Goal: Task Accomplishment & Management: Complete application form

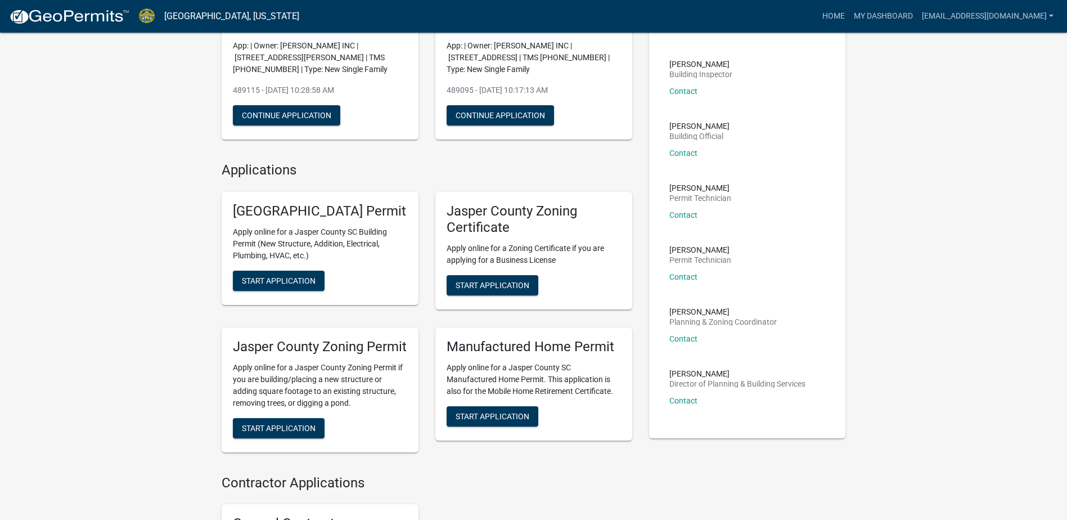
scroll to position [169, 0]
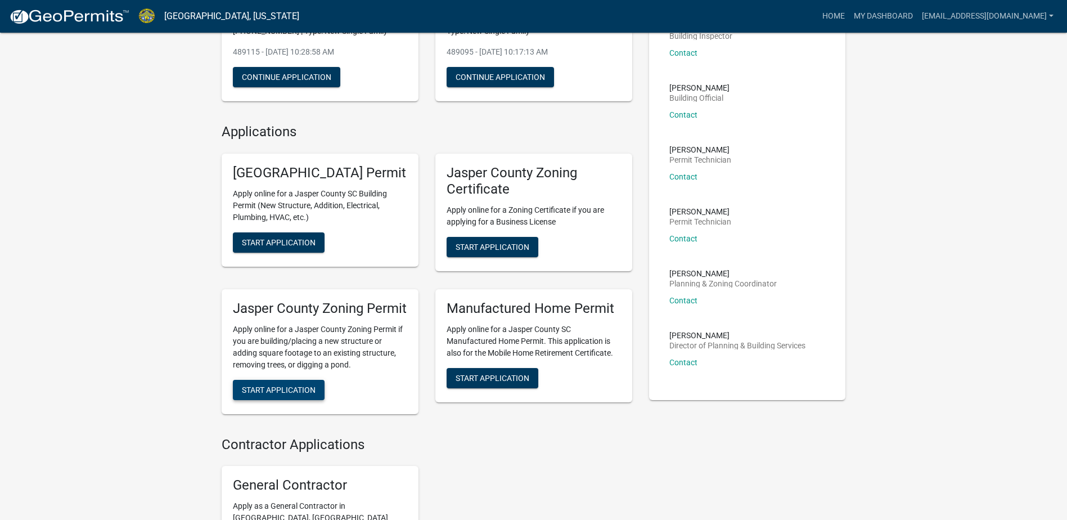
click at [308, 394] on span "Start Application" at bounding box center [279, 389] width 74 height 9
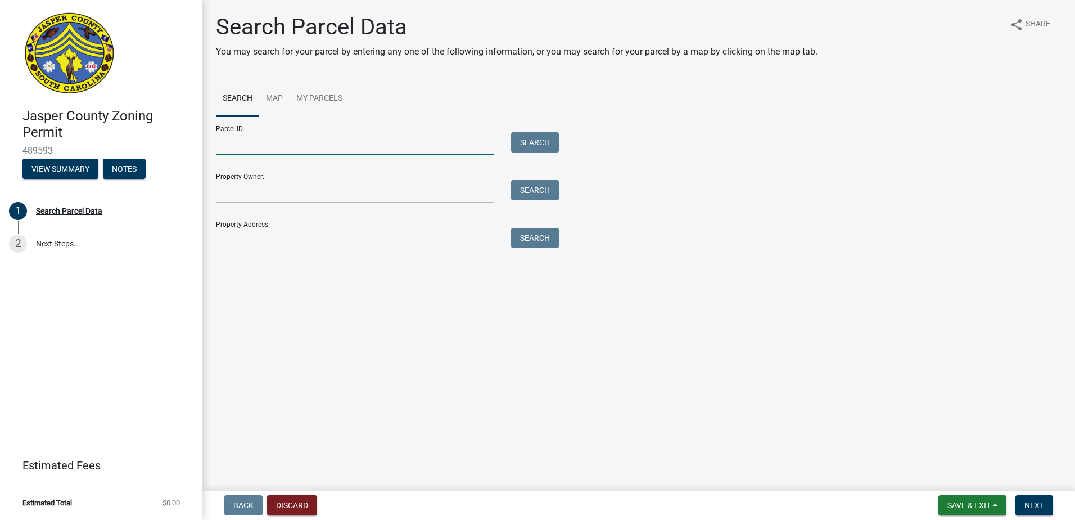
click at [229, 144] on input "Parcel ID:" at bounding box center [355, 143] width 278 height 23
type input "[PHONE_NUMBER]"
click at [551, 143] on button "Search" at bounding box center [535, 142] width 48 height 20
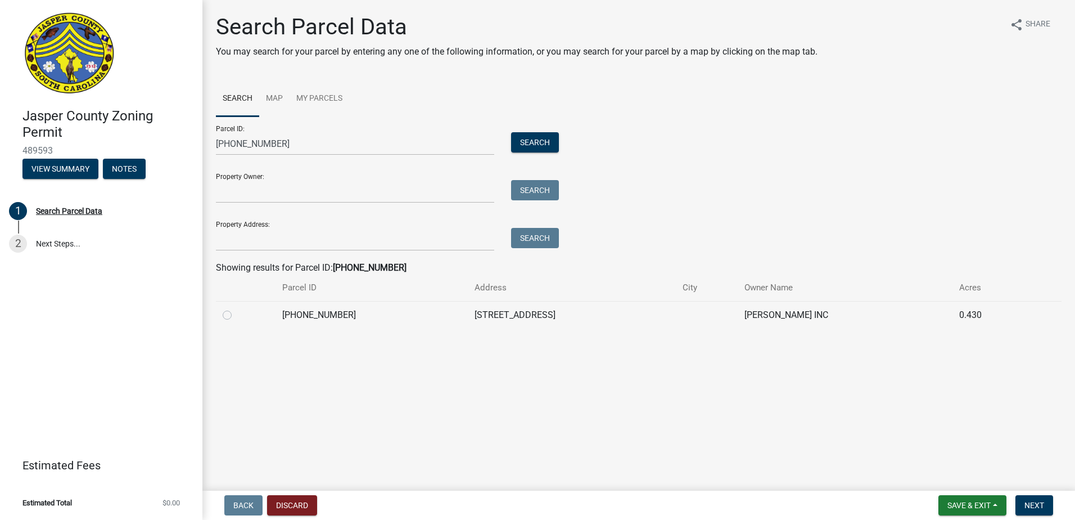
click at [236, 308] on label at bounding box center [236, 308] width 0 height 0
click at [236, 315] on input "radio" at bounding box center [239, 311] width 7 height 7
radio input "true"
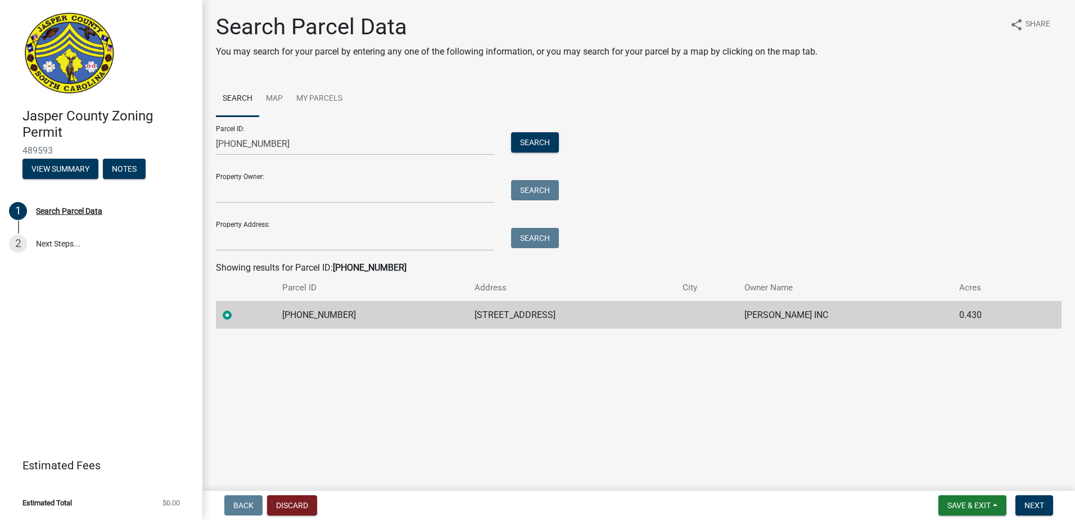
click at [939, 414] on main "Search Parcel Data You may search for your parcel by entering any one of the fo…" at bounding box center [638, 243] width 873 height 486
click at [1047, 513] on button "Next" at bounding box center [1035, 505] width 38 height 20
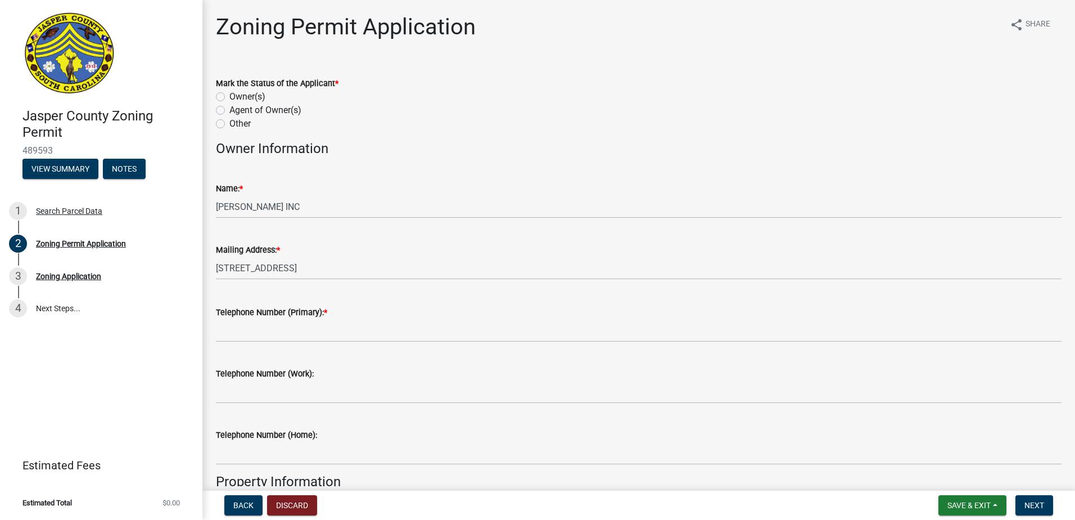
click at [229, 111] on label "Agent of Owner(s)" at bounding box center [265, 109] width 72 height 13
click at [229, 111] on input "Agent of Owner(s)" at bounding box center [232, 106] width 7 height 7
radio input "true"
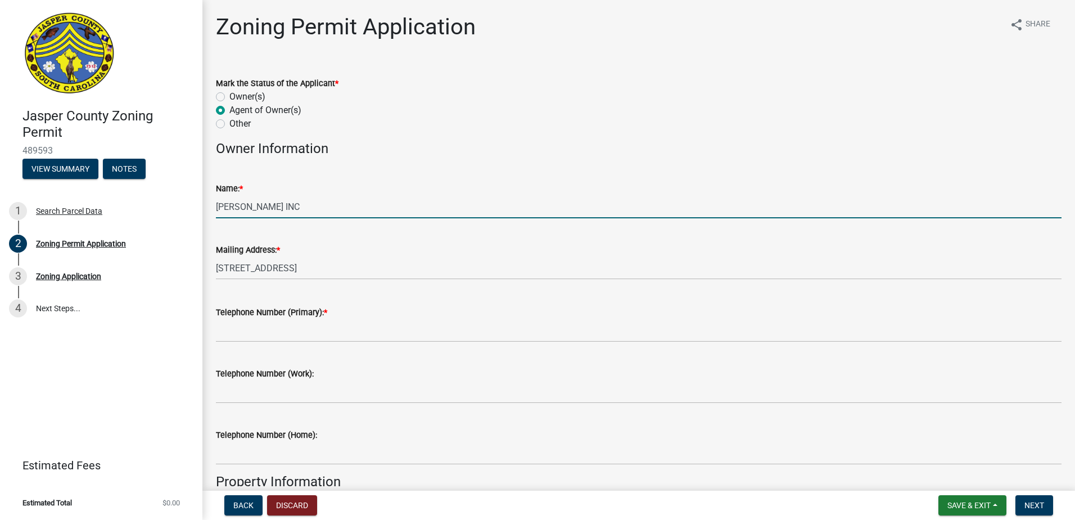
drag, startPoint x: 340, startPoint y: 204, endPoint x: 249, endPoint y: 209, distance: 91.3
click at [250, 209] on input "[PERSON_NAME] INC" at bounding box center [639, 206] width 846 height 23
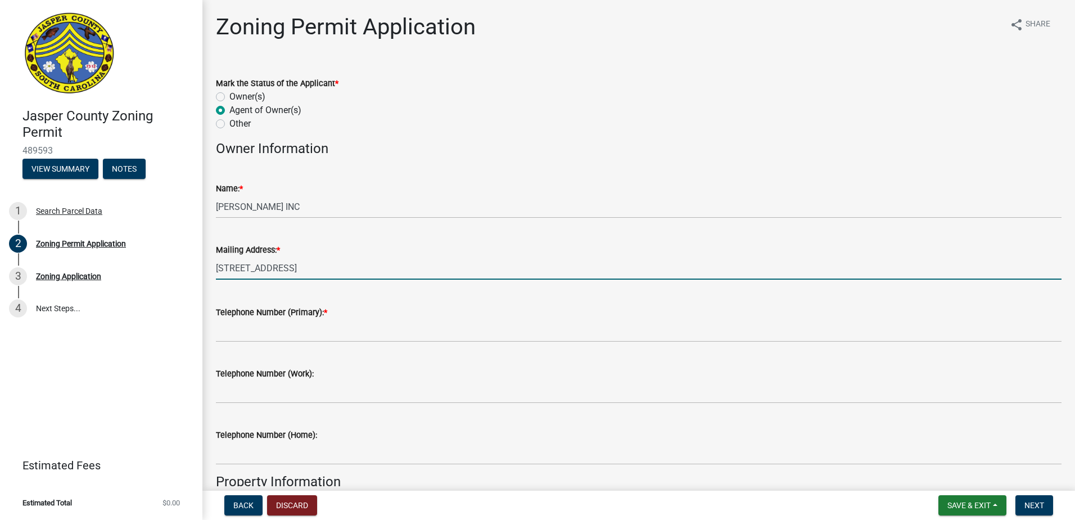
drag, startPoint x: 372, startPoint y: 275, endPoint x: 216, endPoint y: 263, distance: 156.2
click at [216, 263] on input "[STREET_ADDRESS]" at bounding box center [639, 267] width 846 height 23
type input "[STREET_ADDRESS]"
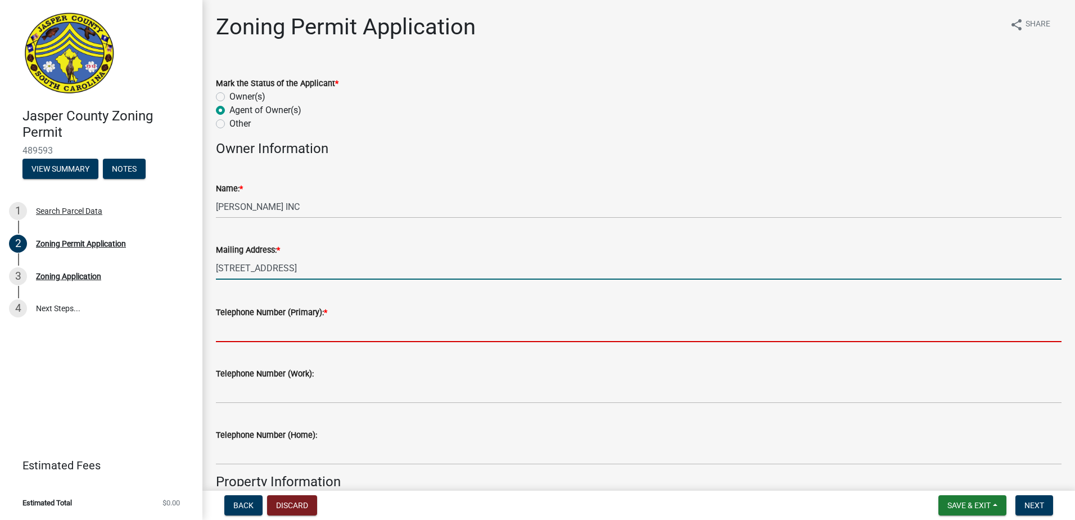
type input "8435407042"
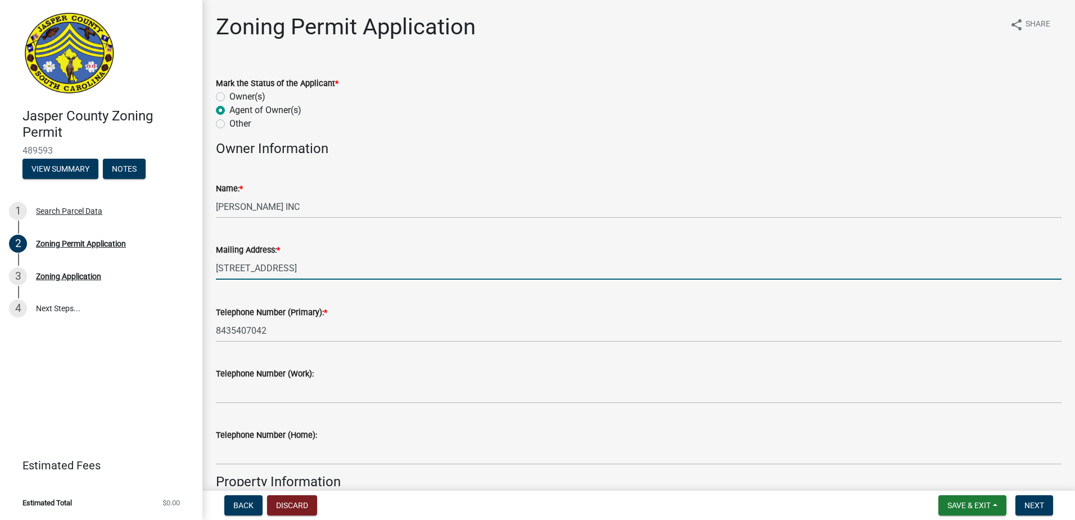
type input "Yemassee"
type input "[PERSON_NAME]"
type input "[STREET_ADDRESS]"
type input "8432845032"
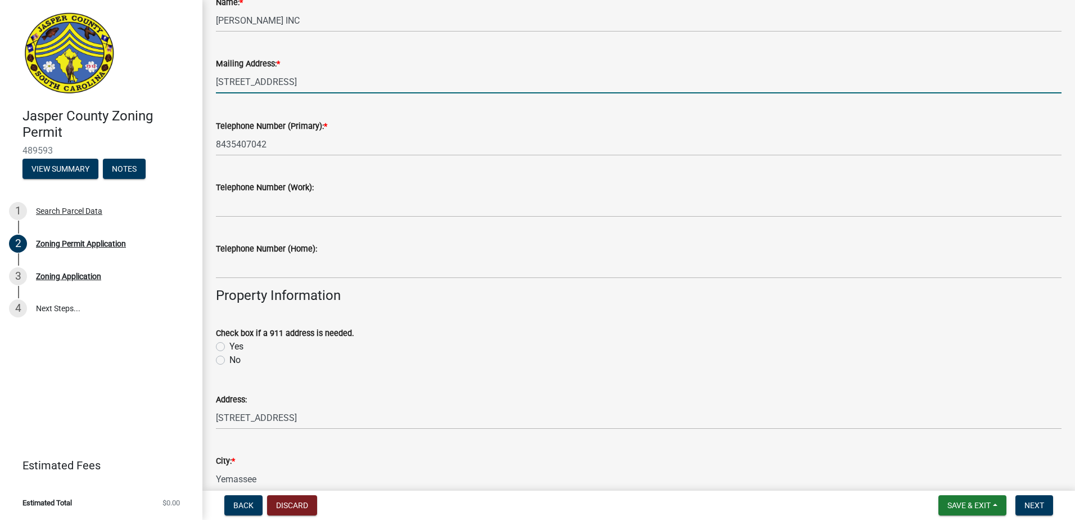
scroll to position [225, 0]
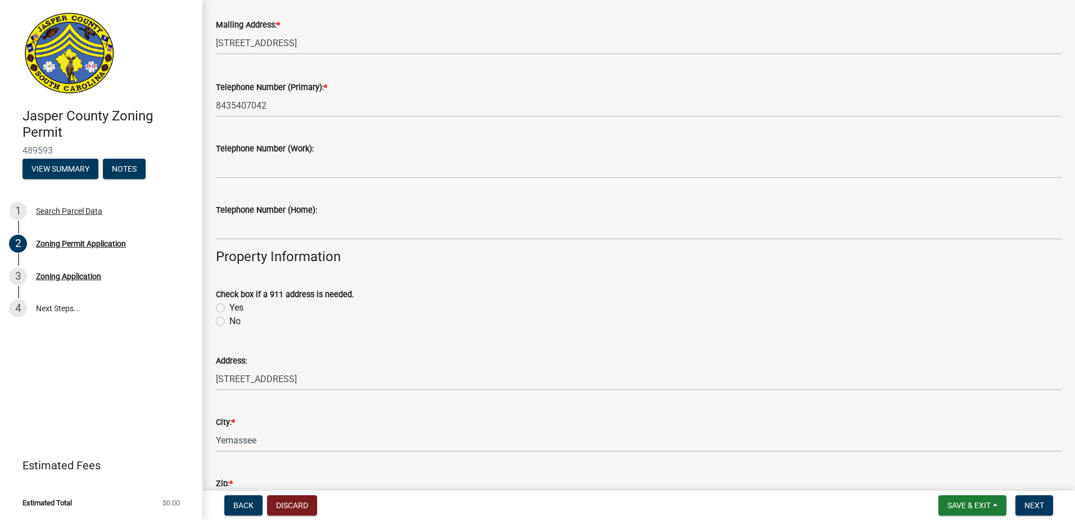
click at [229, 321] on label "No" at bounding box center [234, 320] width 11 height 13
click at [229, 321] on input "No" at bounding box center [232, 317] width 7 height 7
radio input "true"
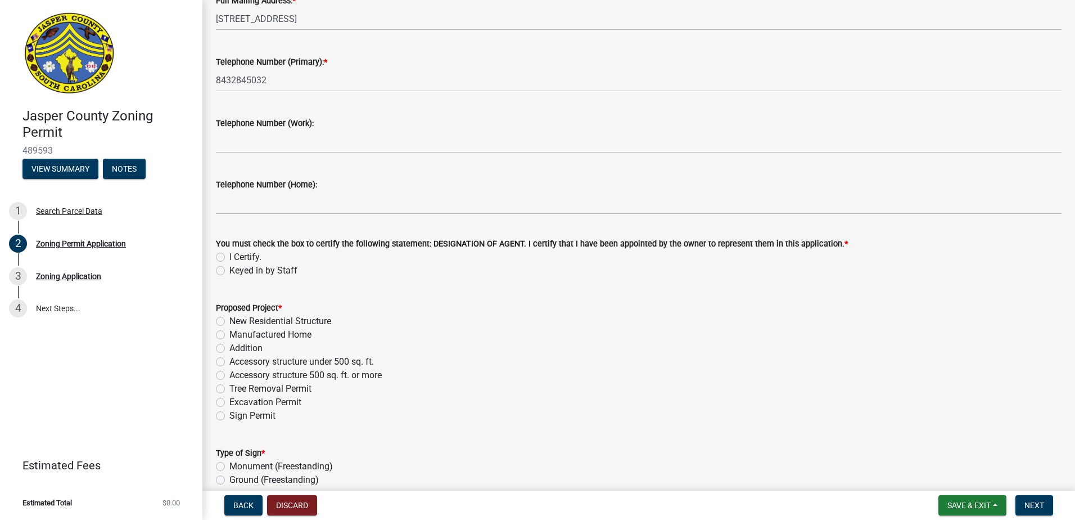
scroll to position [1237, 0]
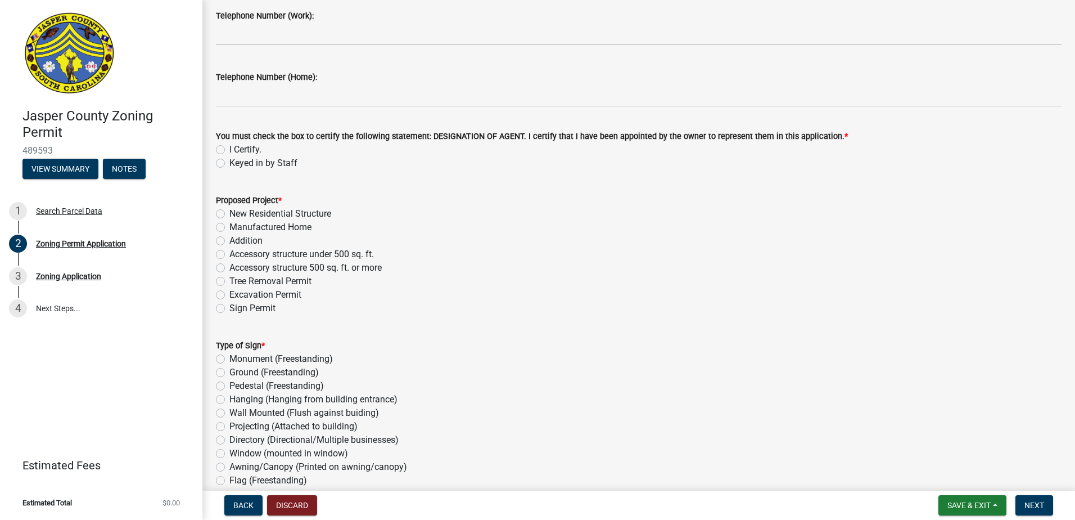
click at [229, 148] on label "I Certify." at bounding box center [245, 149] width 32 height 13
click at [229, 148] on input "I Certify." at bounding box center [232, 146] width 7 height 7
radio input "true"
click at [229, 212] on label "New Residential Structure" at bounding box center [280, 213] width 102 height 13
click at [229, 212] on input "New Residential Structure" at bounding box center [232, 210] width 7 height 7
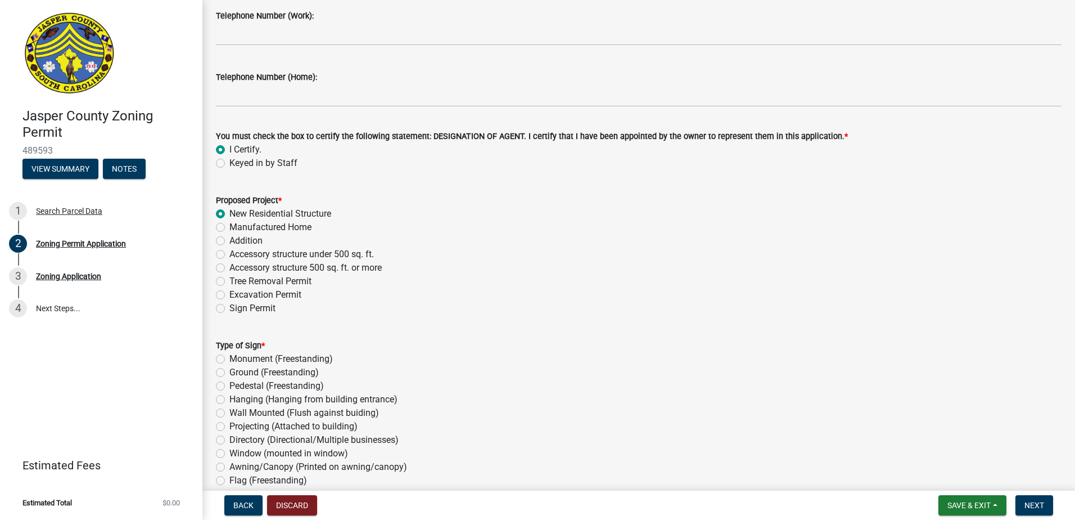
radio input "true"
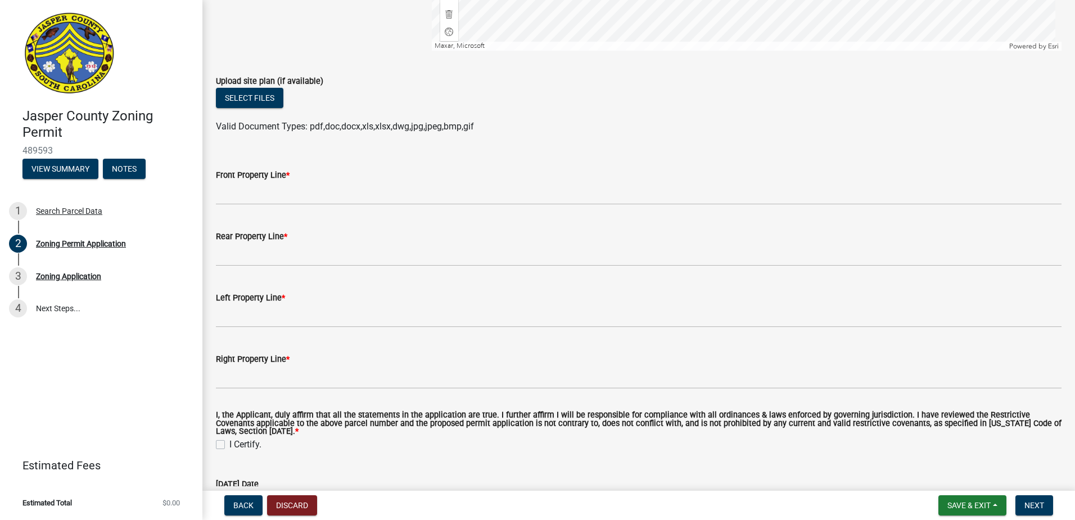
scroll to position [2231, 0]
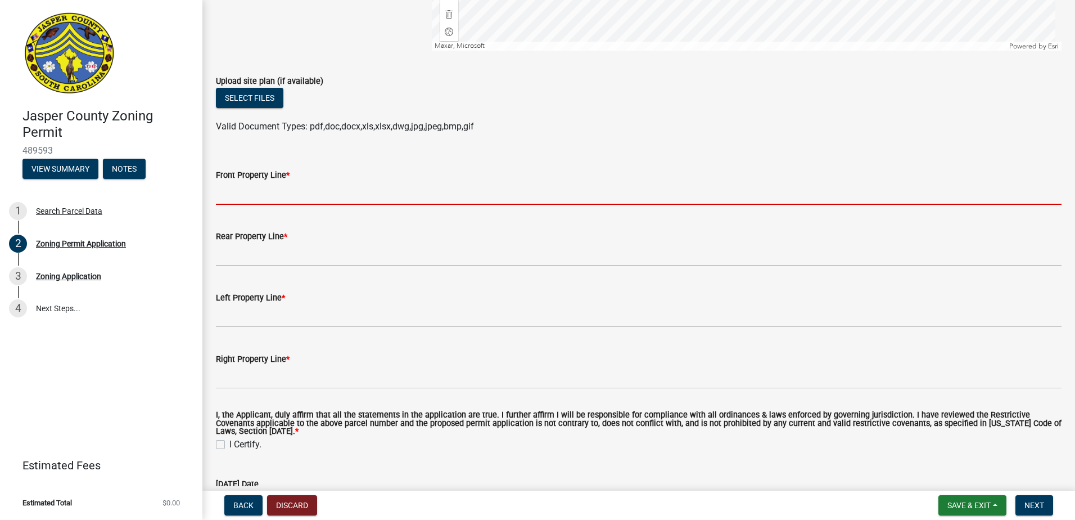
click at [272, 197] on input "Front Property Line *" at bounding box center [639, 193] width 846 height 23
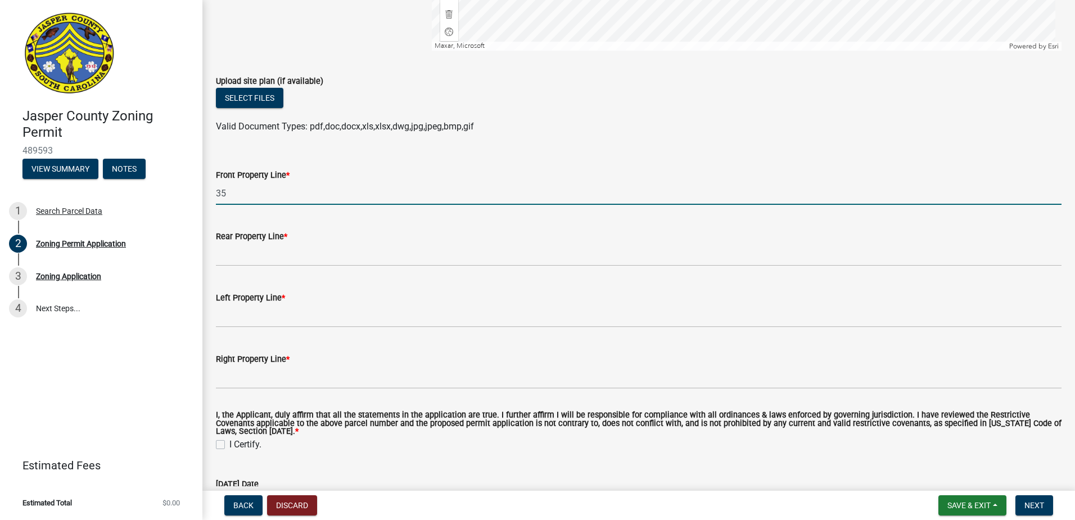
type input "35"
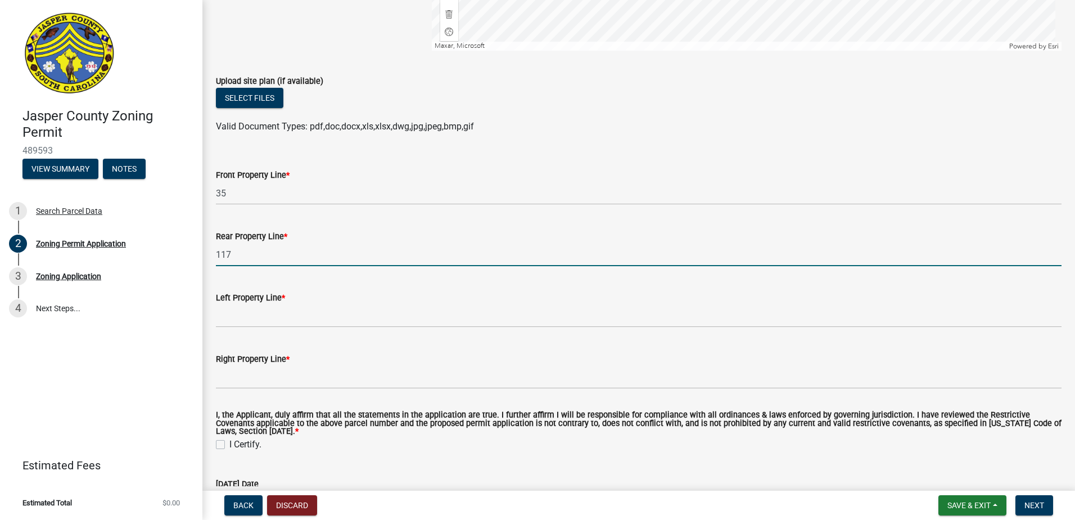
type input "117"
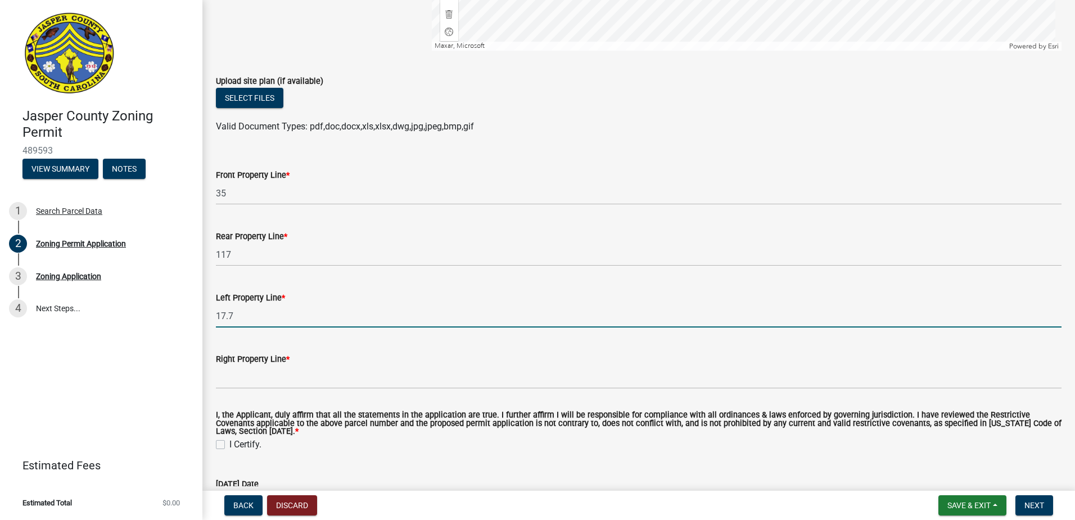
type input "17.7"
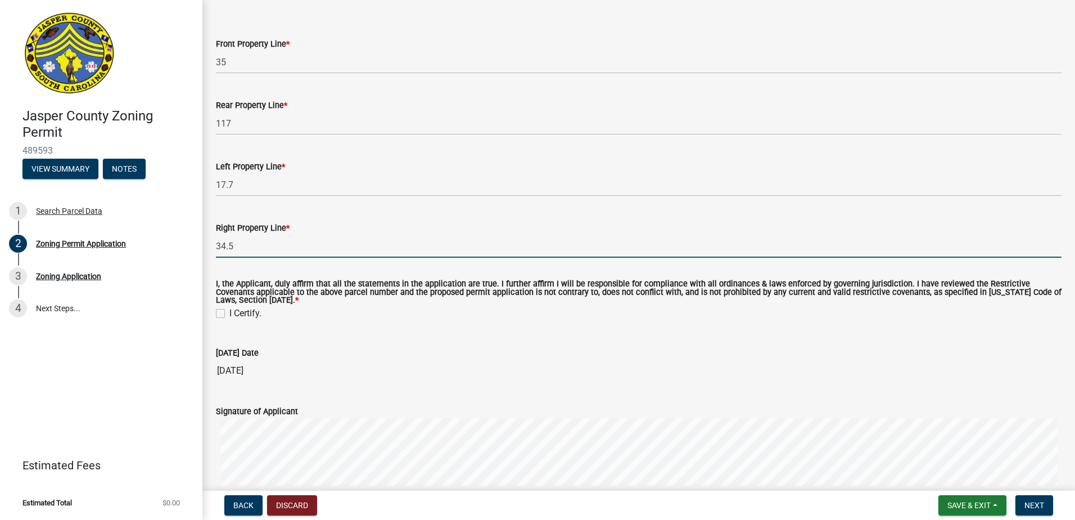
scroll to position [2512, 0]
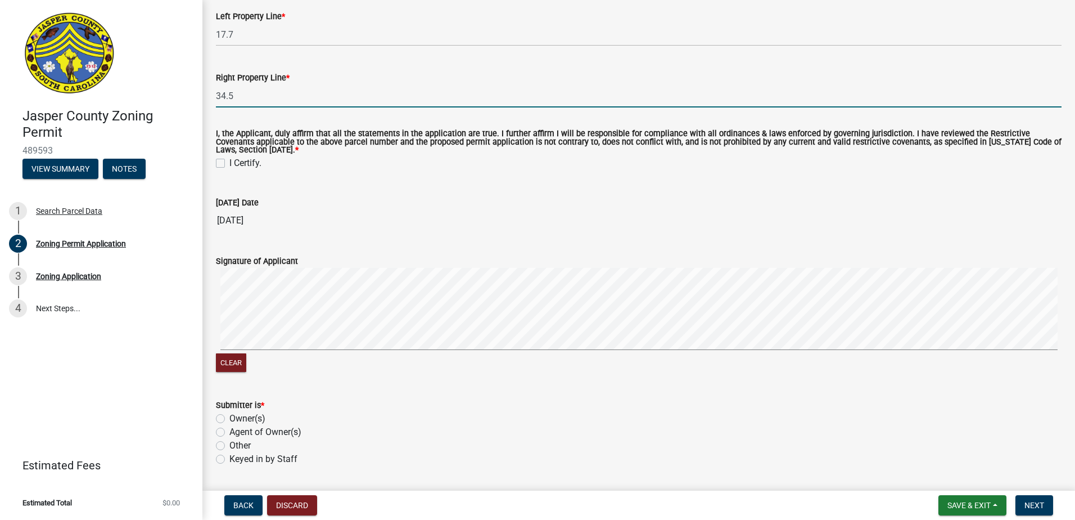
type input "34.5"
click at [229, 166] on label "I Certify." at bounding box center [245, 162] width 32 height 13
click at [229, 164] on input "I Certify." at bounding box center [232, 159] width 7 height 7
checkbox input "true"
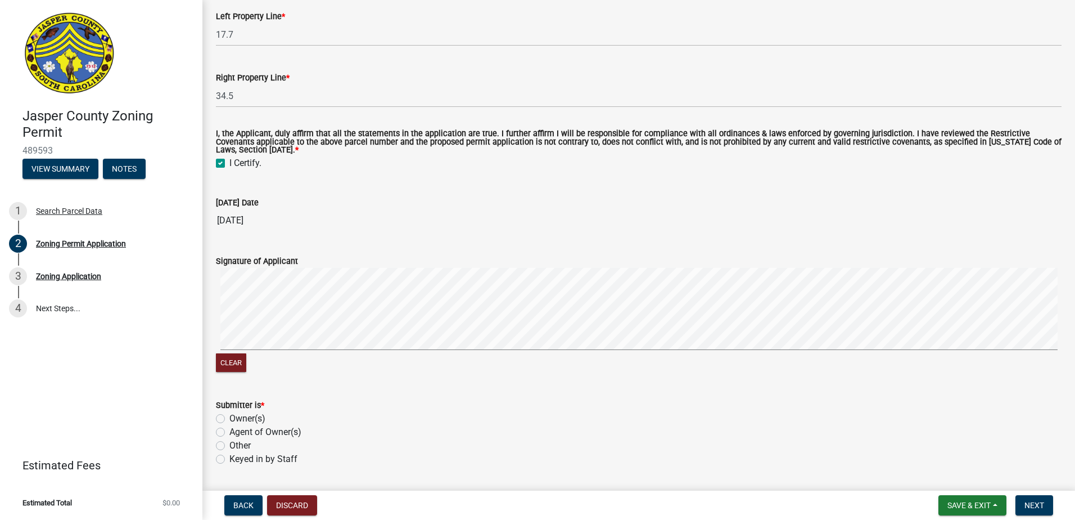
click at [229, 434] on label "Agent of Owner(s)" at bounding box center [265, 431] width 72 height 13
click at [229, 432] on input "Agent of Owner(s)" at bounding box center [232, 428] width 7 height 7
radio input "true"
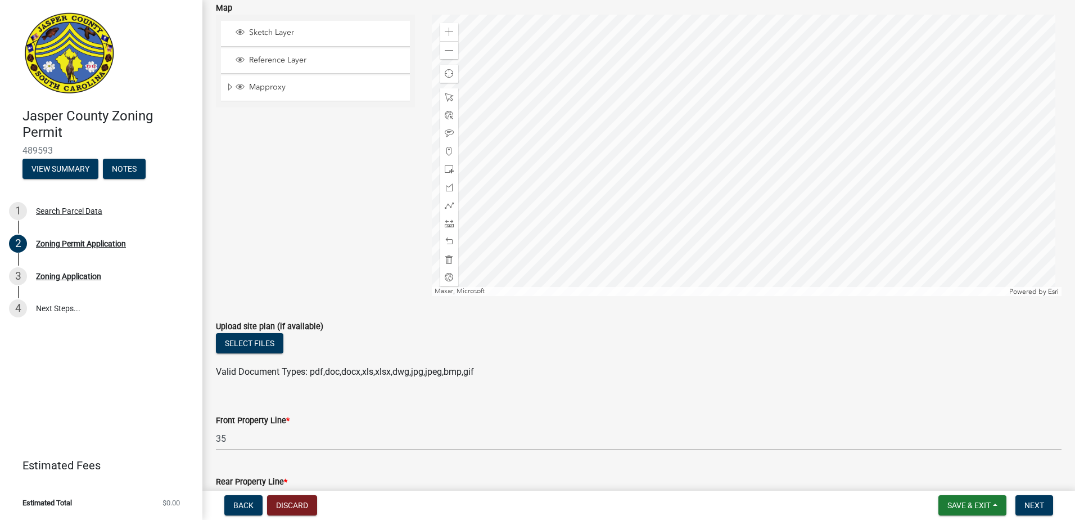
scroll to position [1984, 0]
click at [266, 343] on button "Select files" at bounding box center [249, 345] width 67 height 20
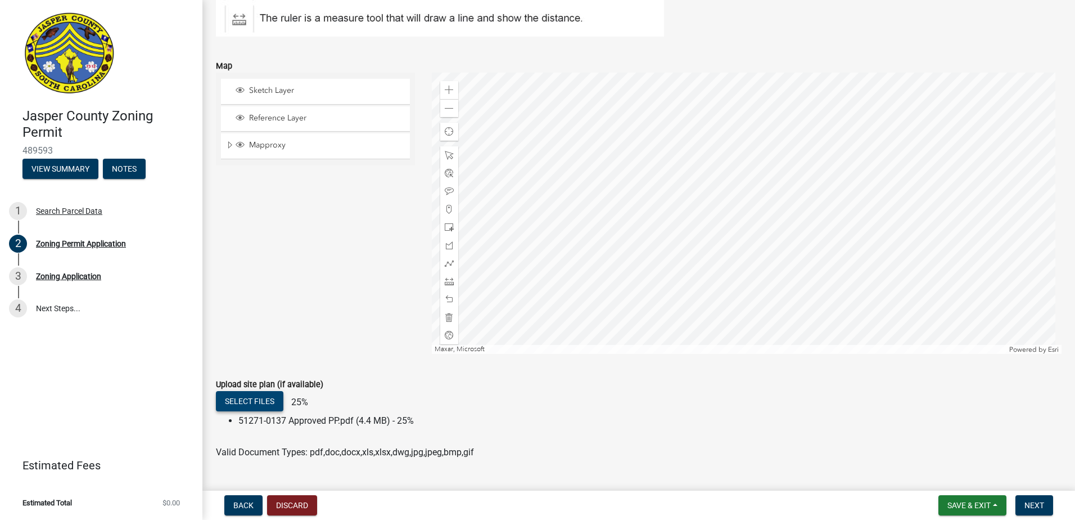
scroll to position [2175, 0]
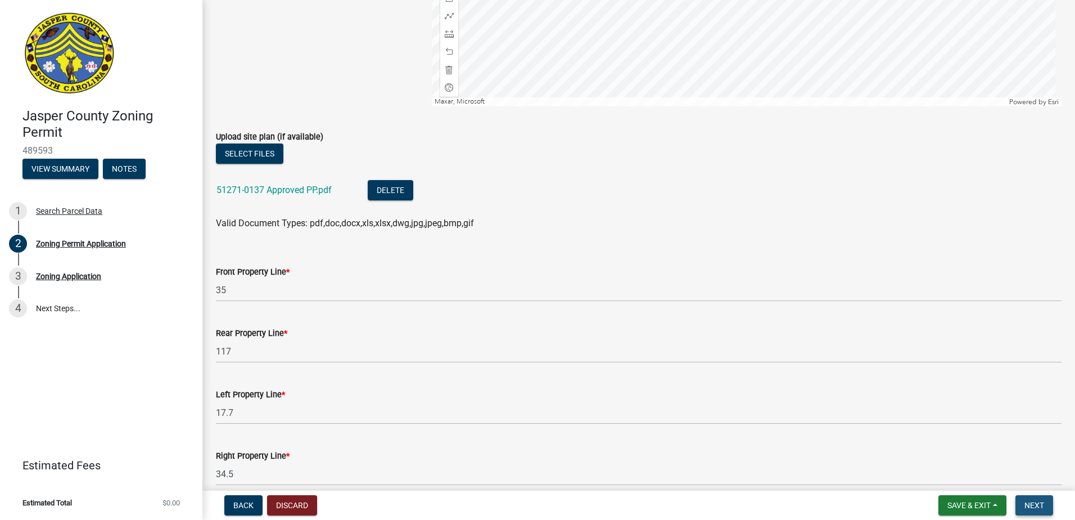
click at [1033, 508] on span "Next" at bounding box center [1035, 504] width 20 height 9
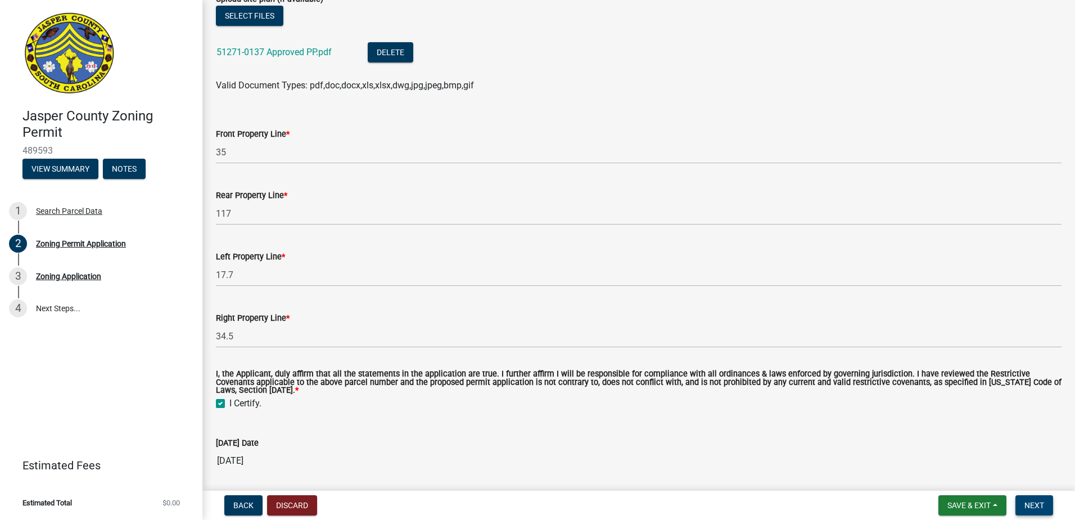
scroll to position [2456, 0]
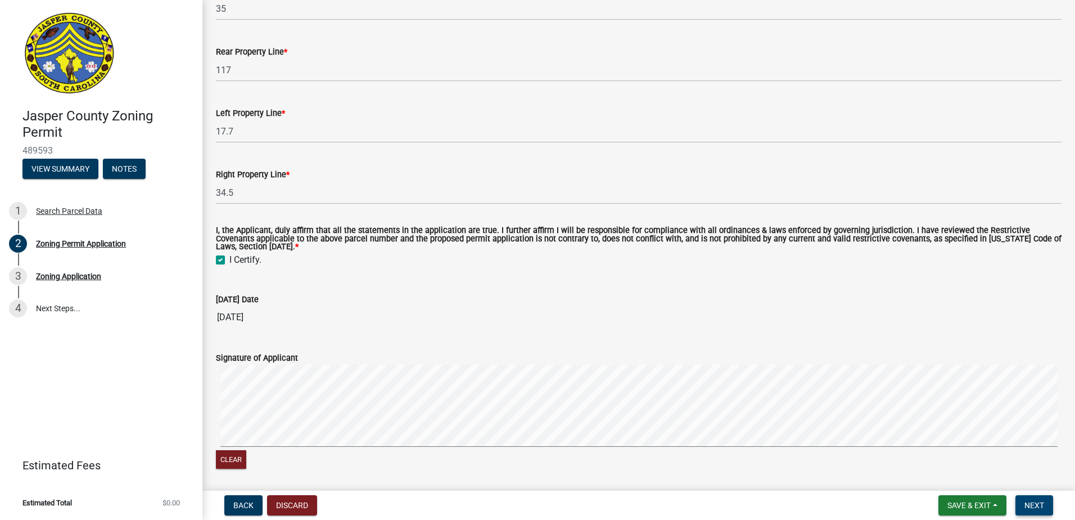
click at [1043, 509] on span "Next" at bounding box center [1035, 504] width 20 height 9
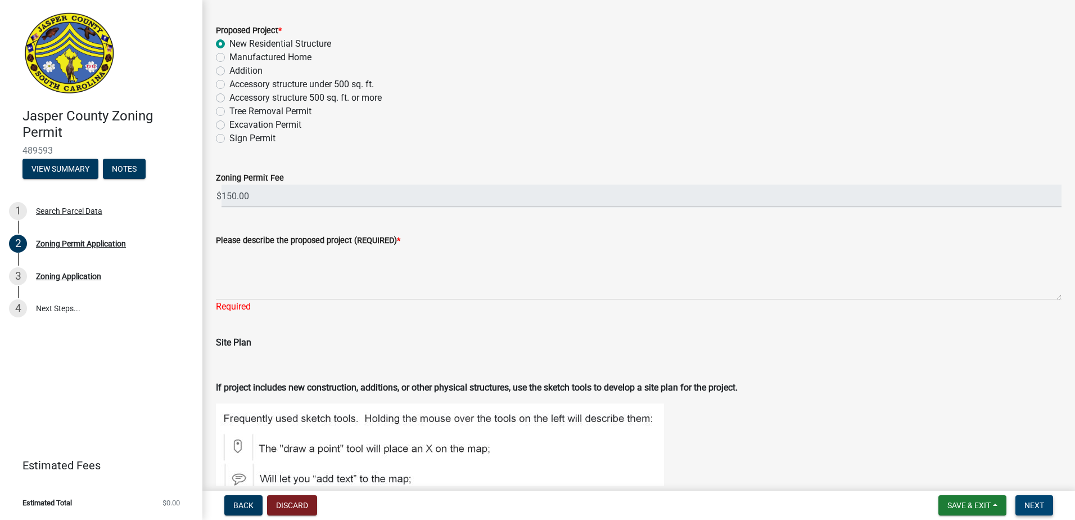
scroll to position [1462, 0]
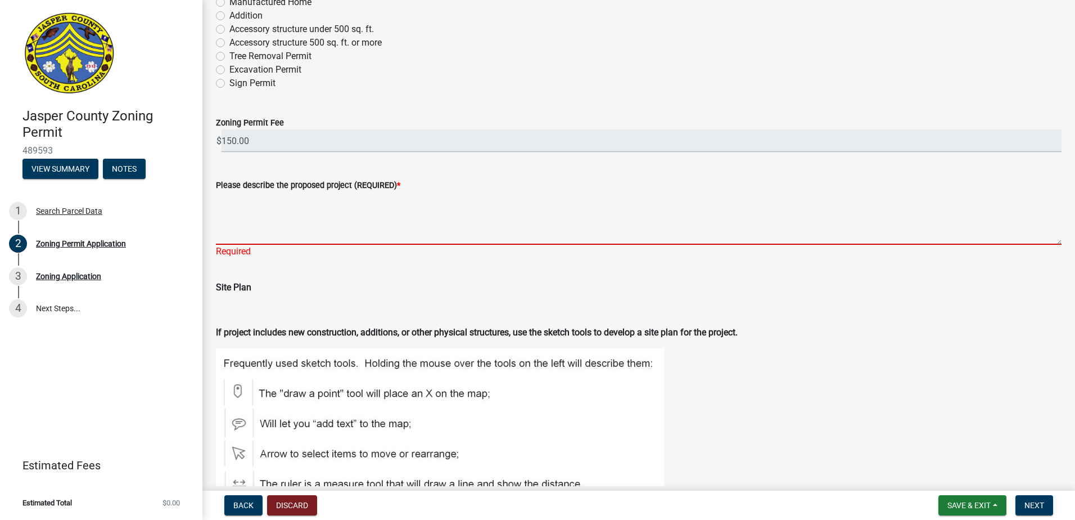
click at [308, 222] on textarea "Please describe the proposed project (REQUIRED) *" at bounding box center [639, 218] width 846 height 53
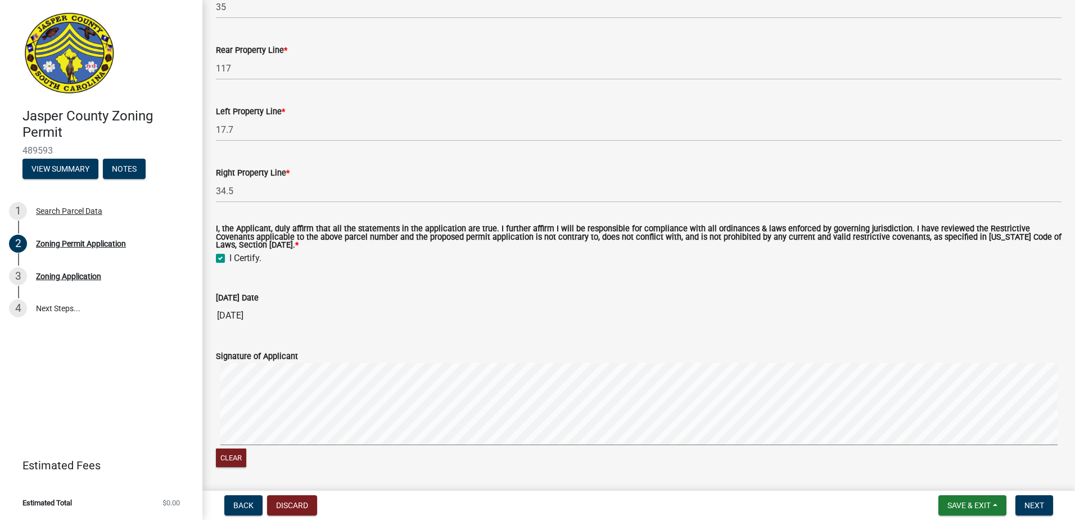
scroll to position [2587, 0]
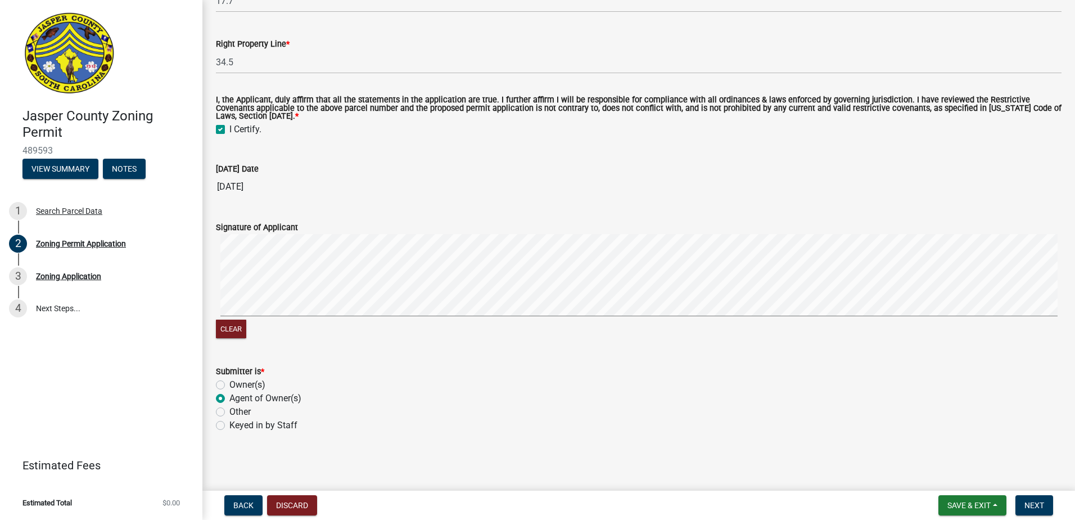
type textarea "new single family residence"
click at [1040, 505] on span "Next" at bounding box center [1035, 504] width 20 height 9
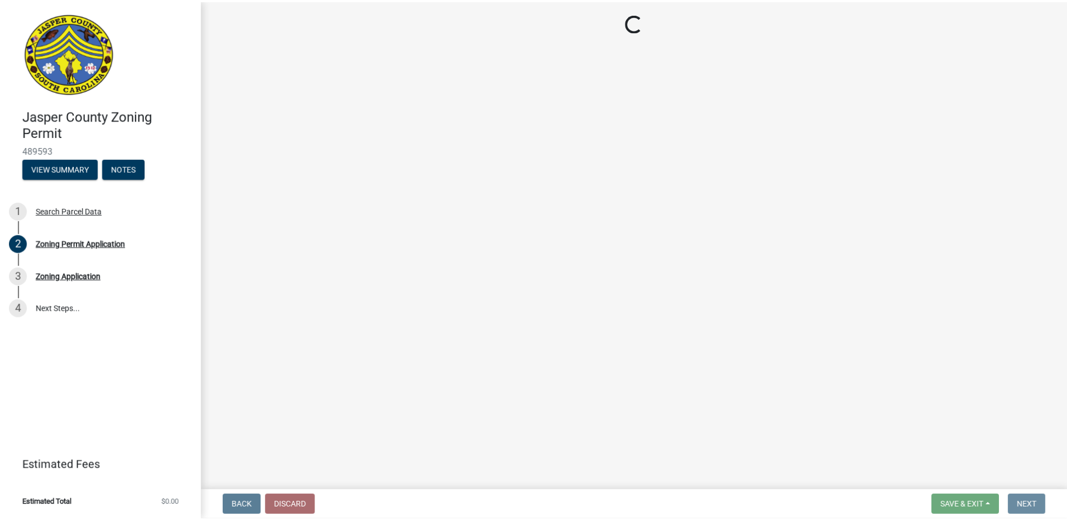
scroll to position [0, 0]
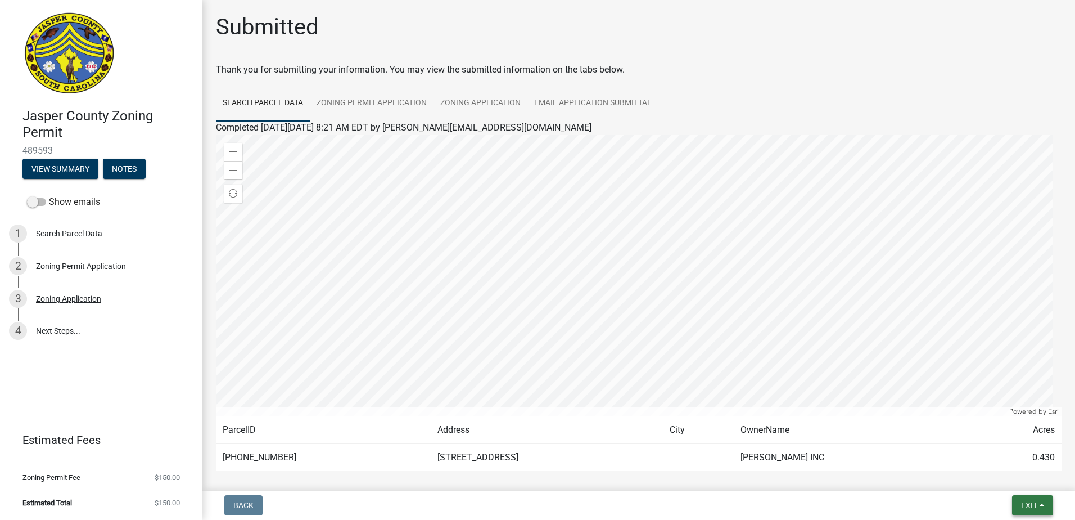
click at [1027, 509] on span "Exit" at bounding box center [1029, 504] width 16 height 9
click at [1002, 476] on button "Save & Exit" at bounding box center [1008, 475] width 90 height 27
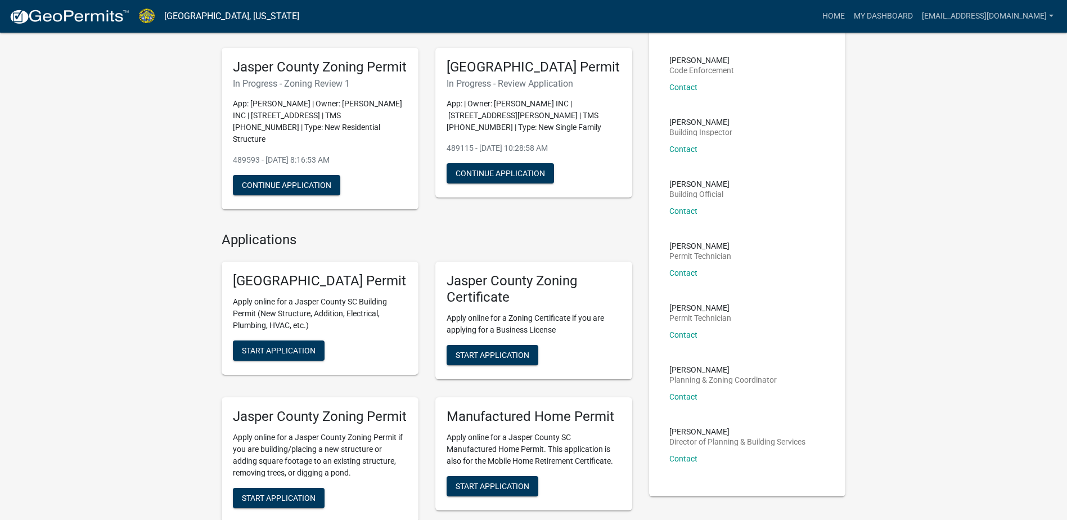
scroll to position [169, 0]
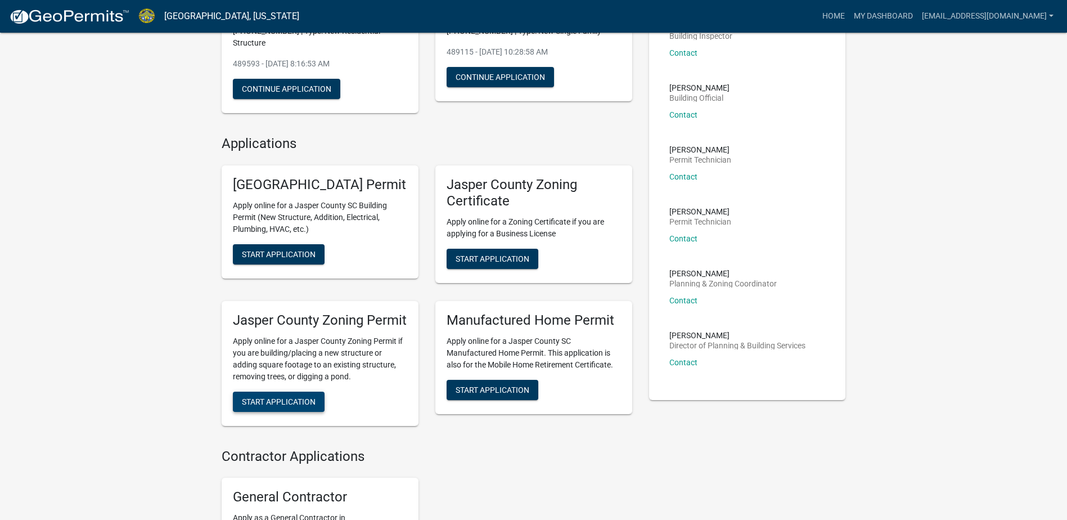
click at [267, 412] on button "Start Application" at bounding box center [279, 401] width 92 height 20
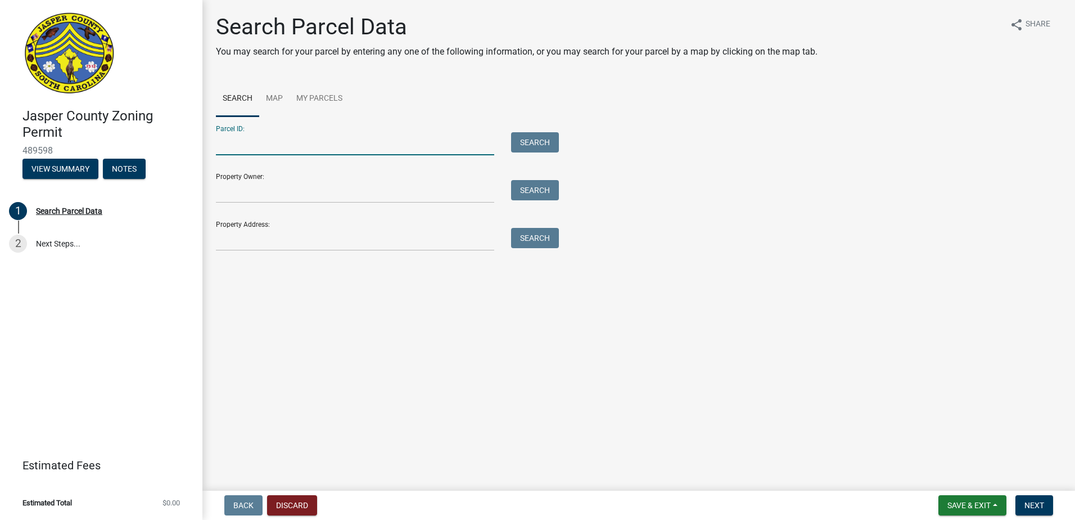
drag, startPoint x: 247, startPoint y: 154, endPoint x: 247, endPoint y: 146, distance: 7.9
click at [247, 153] on input "Parcel ID:" at bounding box center [355, 143] width 278 height 23
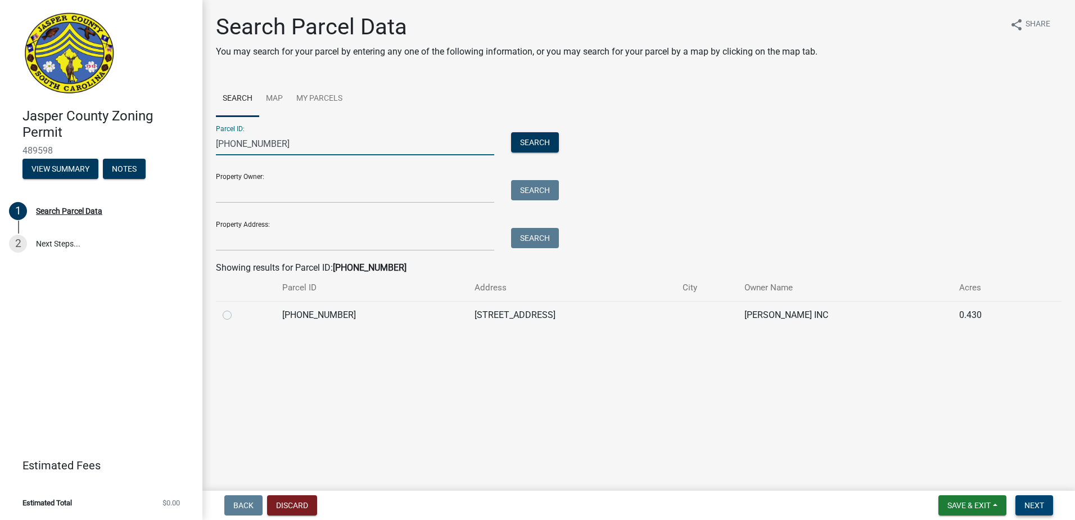
type input "[PHONE_NUMBER]"
click at [1029, 503] on span "Next" at bounding box center [1035, 504] width 20 height 9
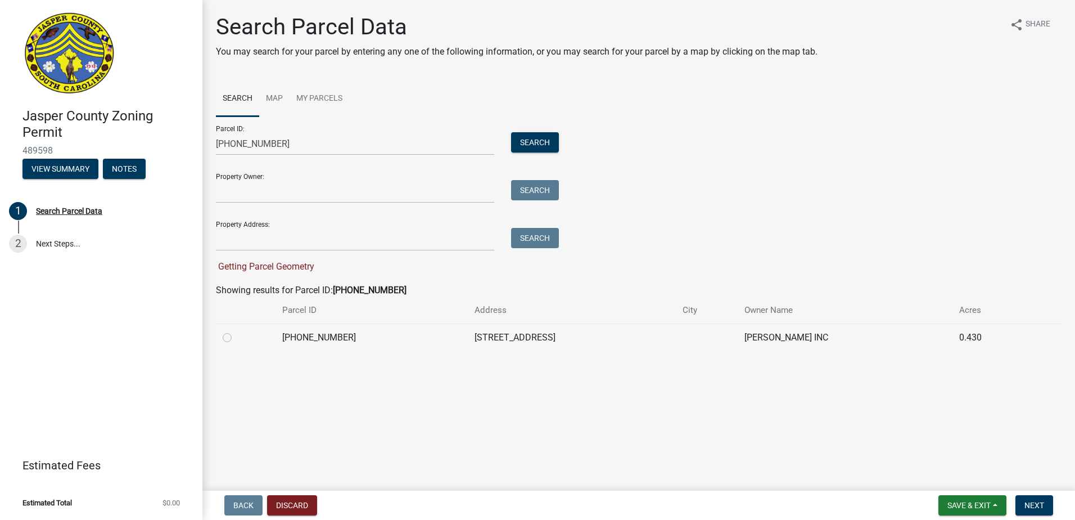
click at [236, 331] on label at bounding box center [236, 331] width 0 height 0
click at [236, 338] on input "radio" at bounding box center [239, 334] width 7 height 7
radio input "true"
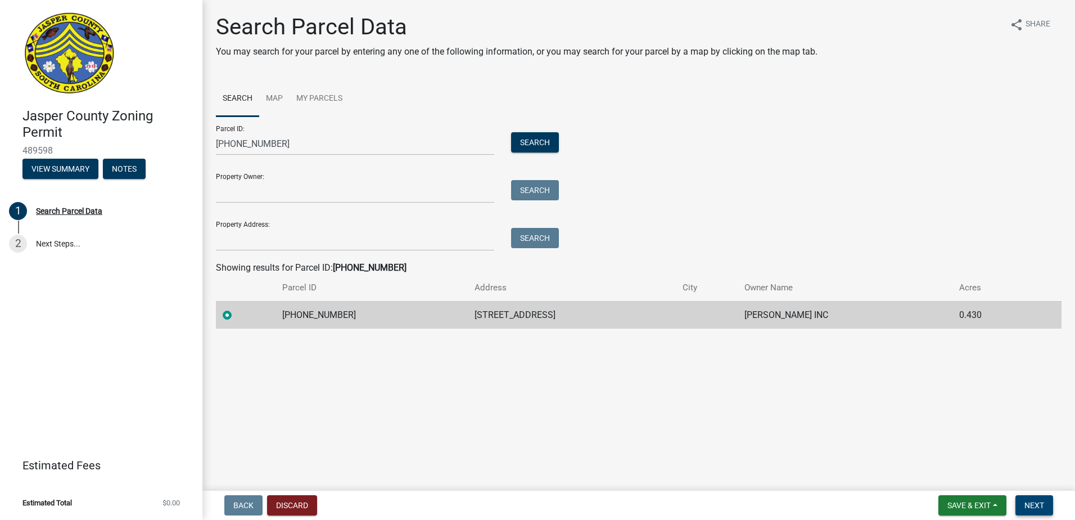
click at [1038, 500] on span "Next" at bounding box center [1035, 504] width 20 height 9
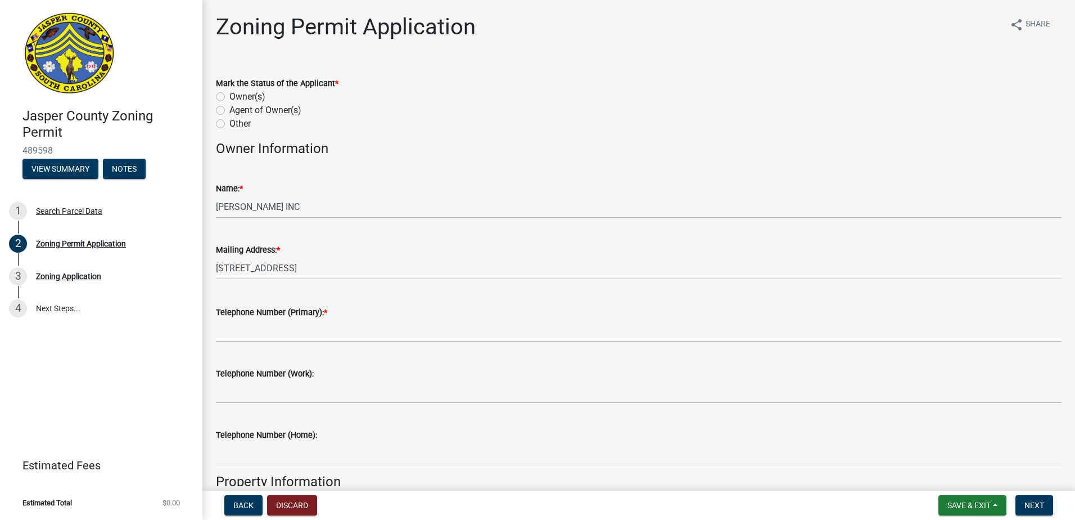
click at [229, 98] on label "Owner(s)" at bounding box center [247, 96] width 36 height 13
click at [229, 97] on input "Owner(s)" at bounding box center [232, 93] width 7 height 7
radio input "true"
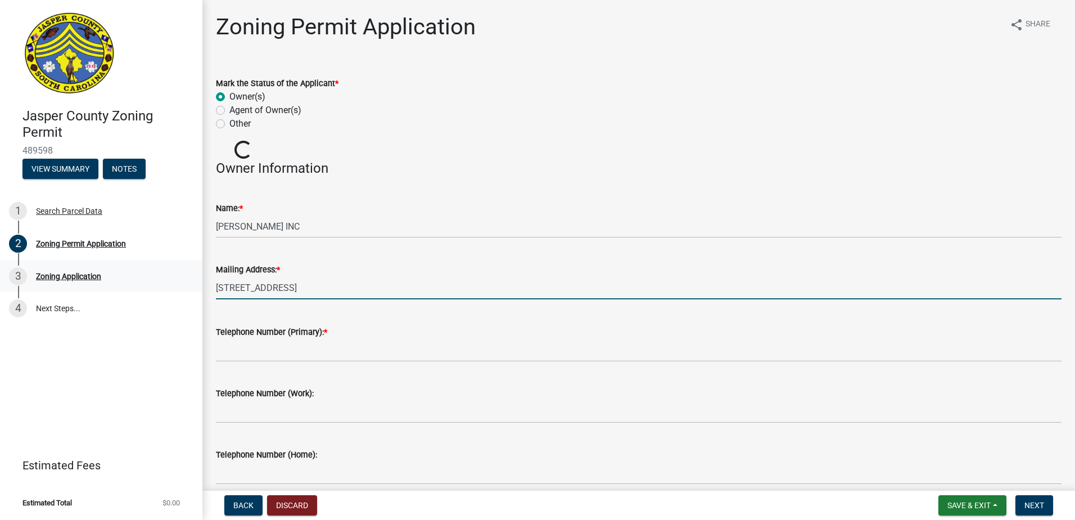
drag, startPoint x: 414, startPoint y: 287, endPoint x: 56, endPoint y: 266, distance: 358.8
click at [56, 266] on div "Jasper County Zoning Permit 489598 View Summary Notes 1 Search Parcel Data 2 Zo…" at bounding box center [537, 260] width 1075 height 520
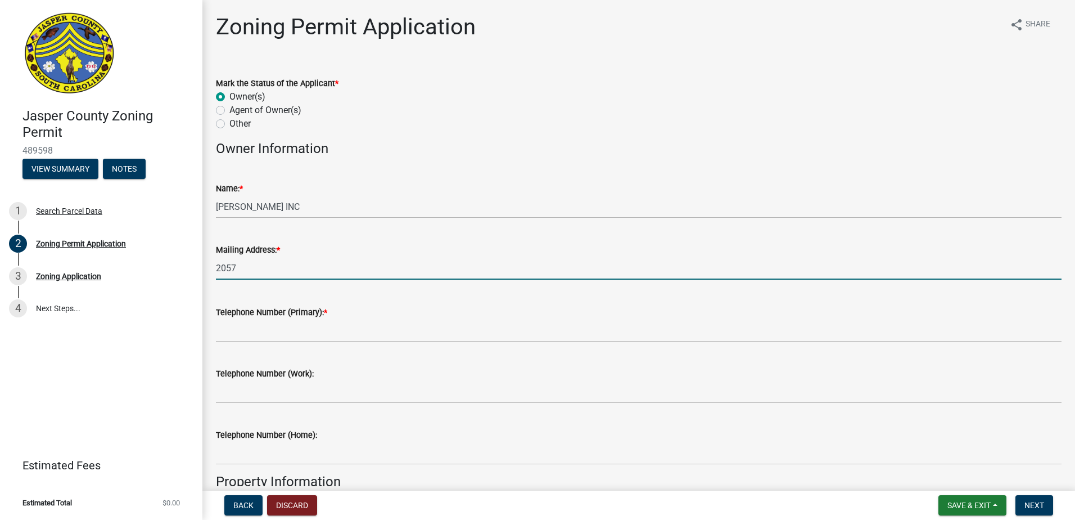
type input "[STREET_ADDRESS]"
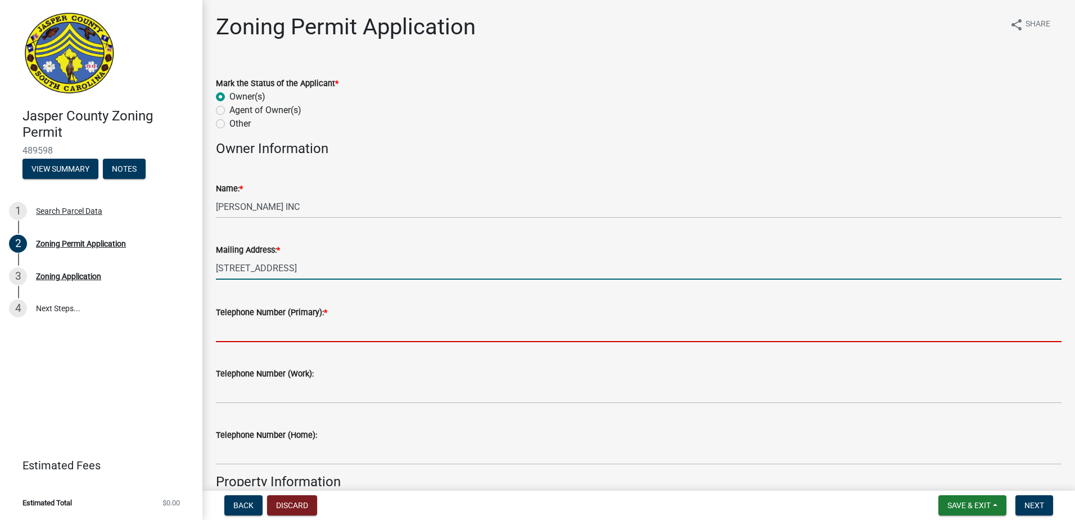
type input "8435407042"
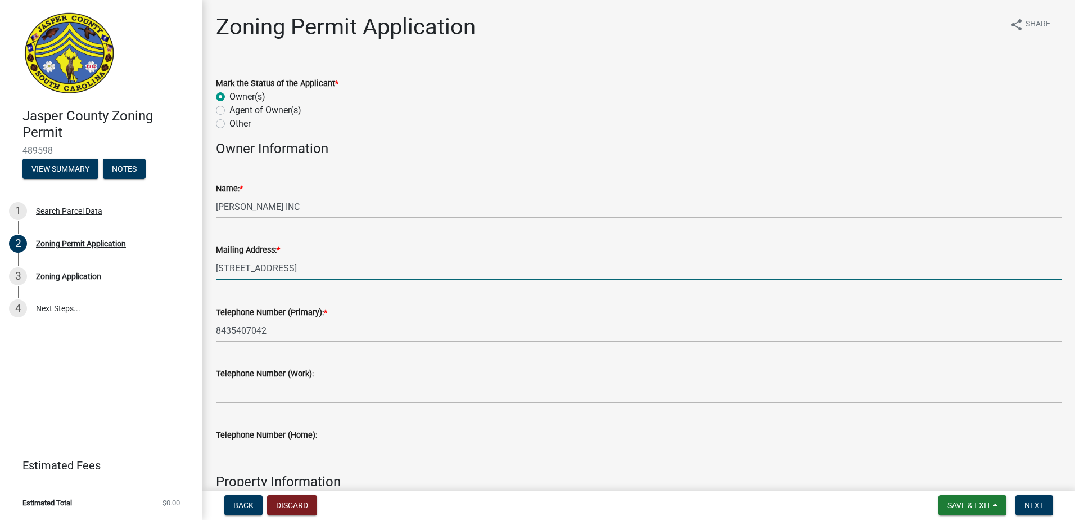
type input "Yemassee"
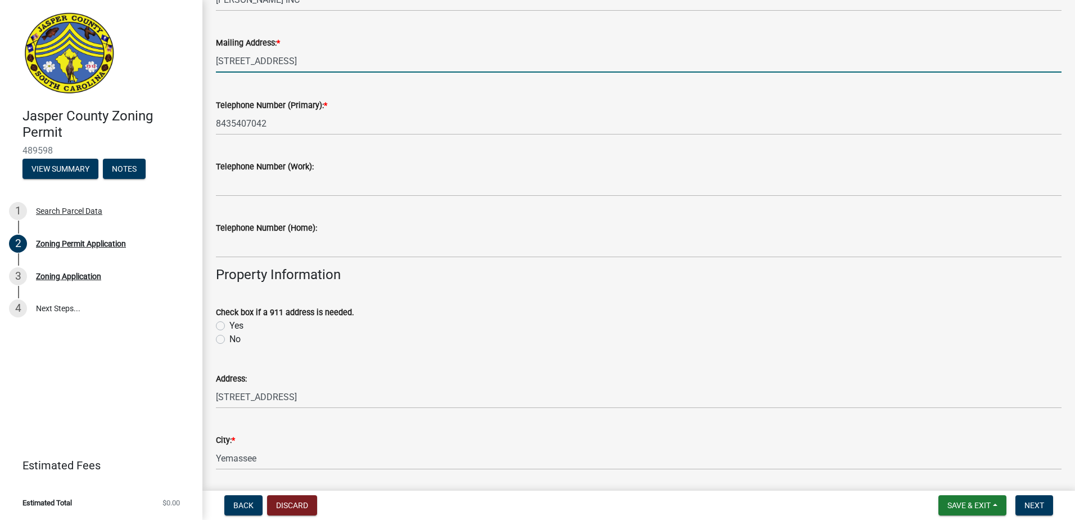
scroll to position [281, 0]
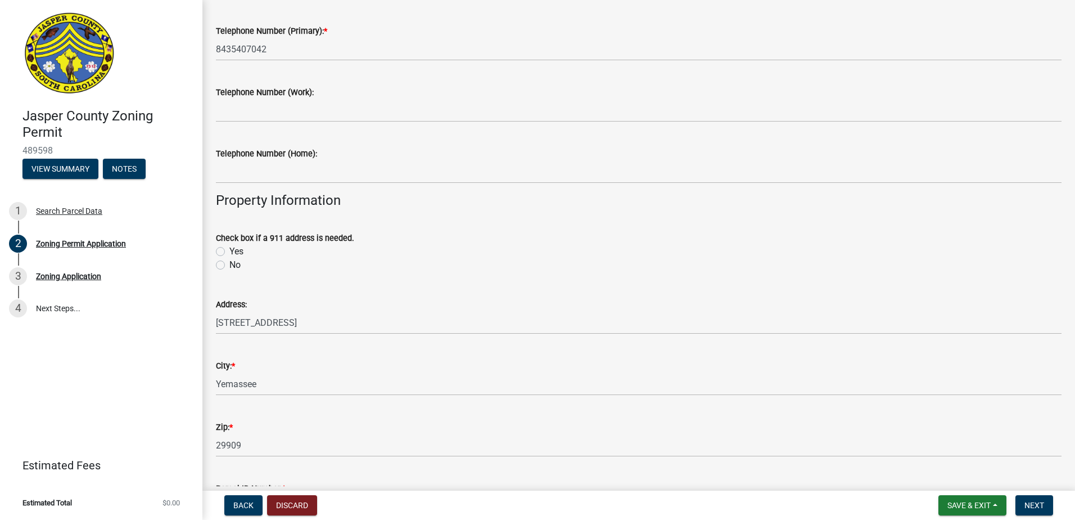
click at [229, 264] on label "No" at bounding box center [234, 264] width 11 height 13
click at [229, 264] on input "No" at bounding box center [232, 261] width 7 height 7
radio input "true"
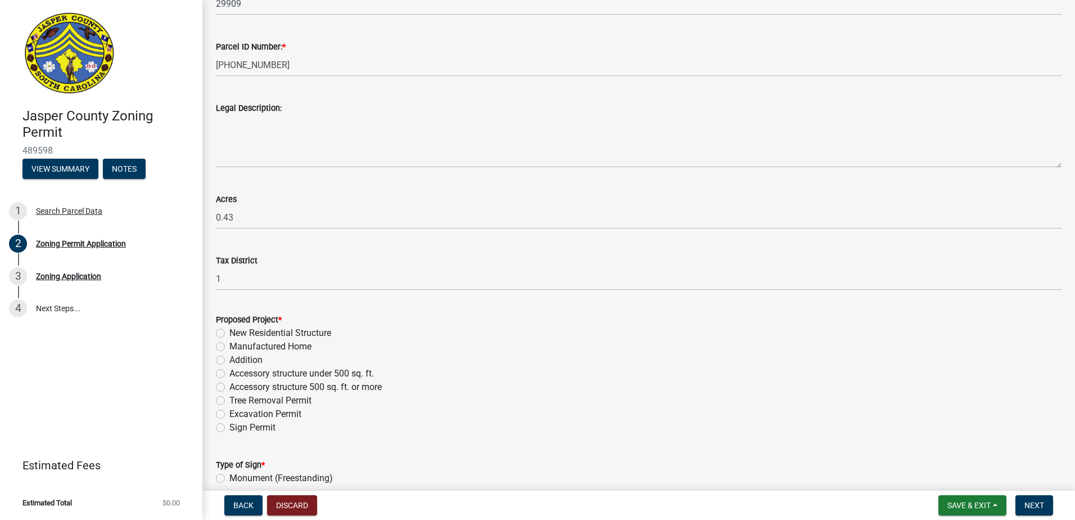
scroll to position [843, 0]
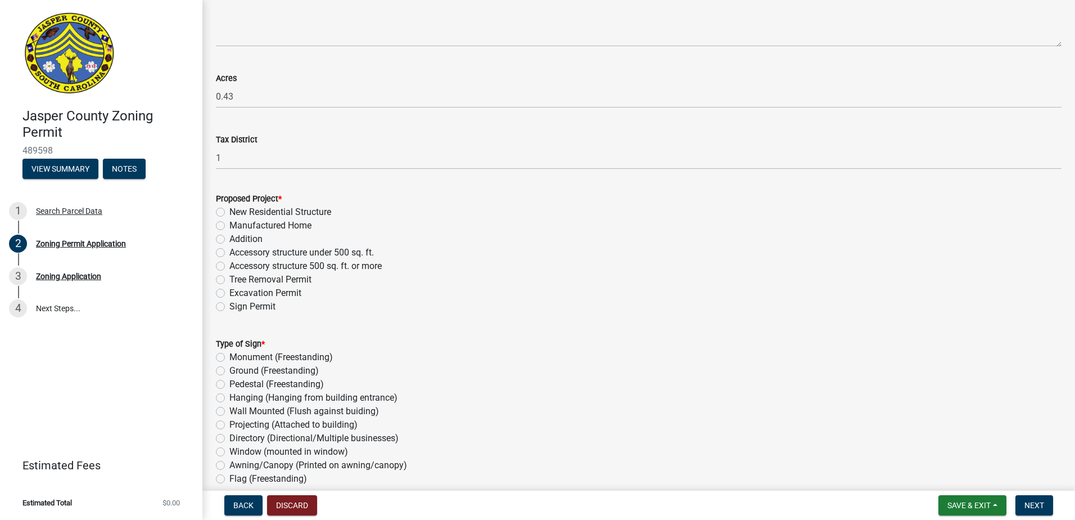
click at [229, 253] on label "Accessory structure under 500 sq. ft." at bounding box center [301, 252] width 145 height 13
click at [229, 253] on input "Accessory structure under 500 sq. ft." at bounding box center [232, 249] width 7 height 7
radio input "true"
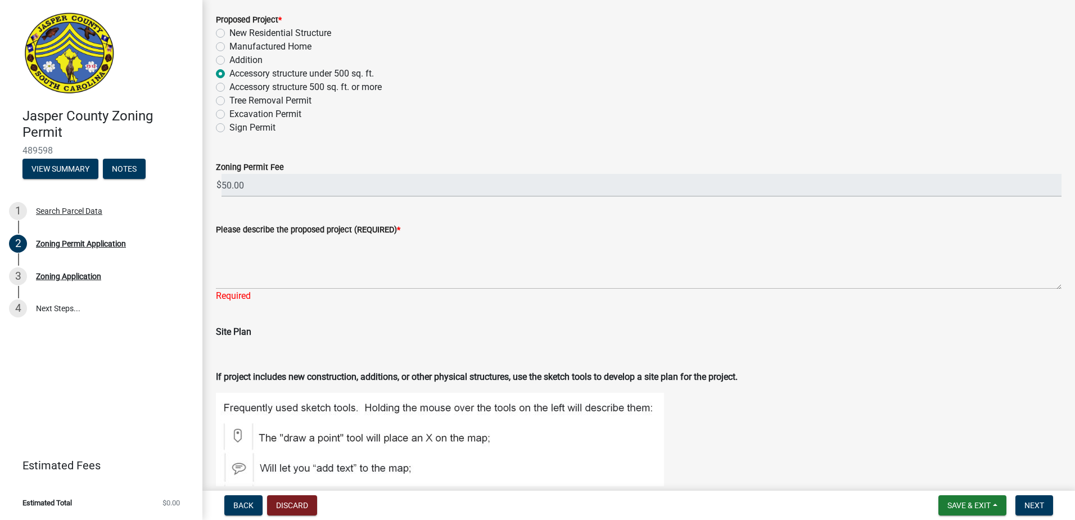
scroll to position [1125, 0]
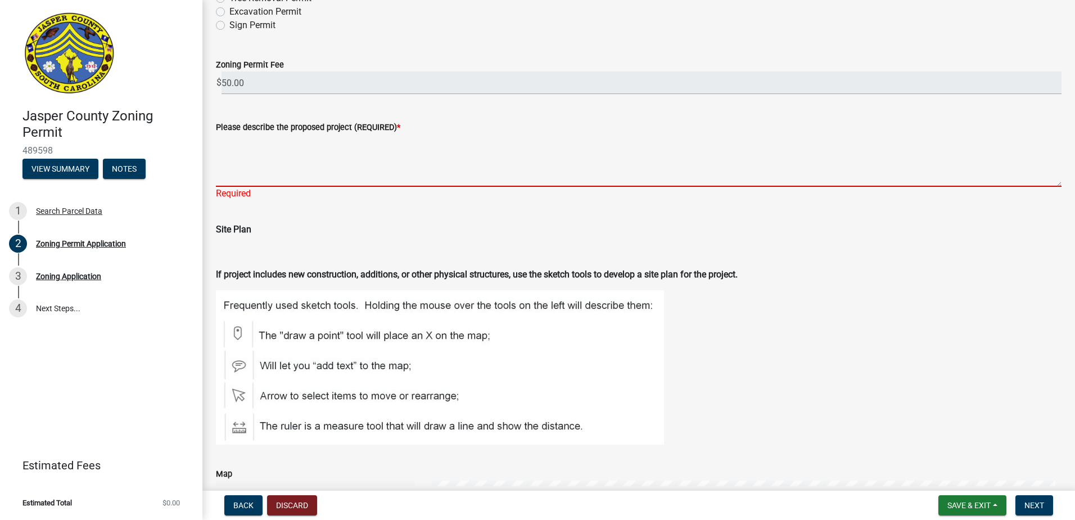
click at [276, 156] on textarea "Please describe the proposed project (REQUIRED) *" at bounding box center [639, 160] width 846 height 53
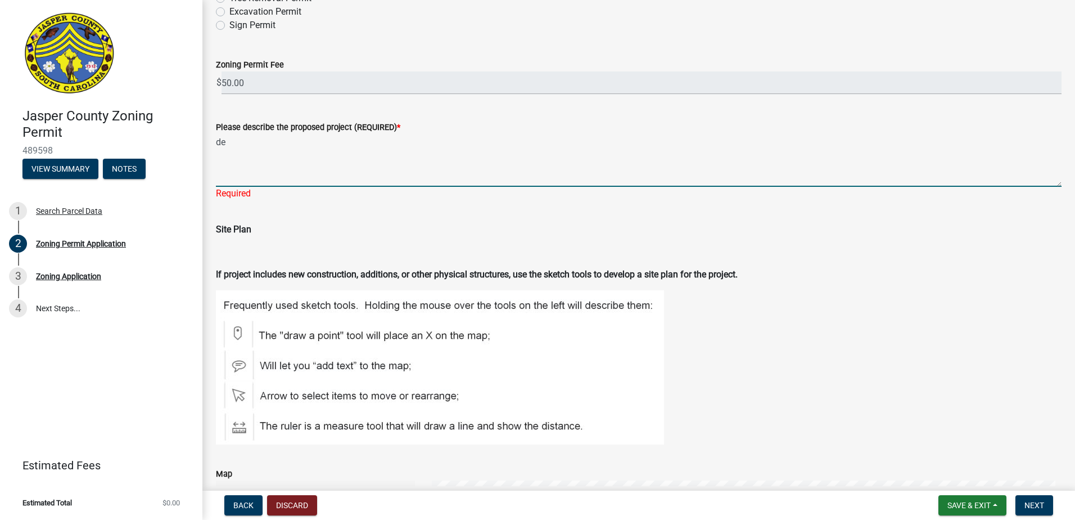
type textarea "d"
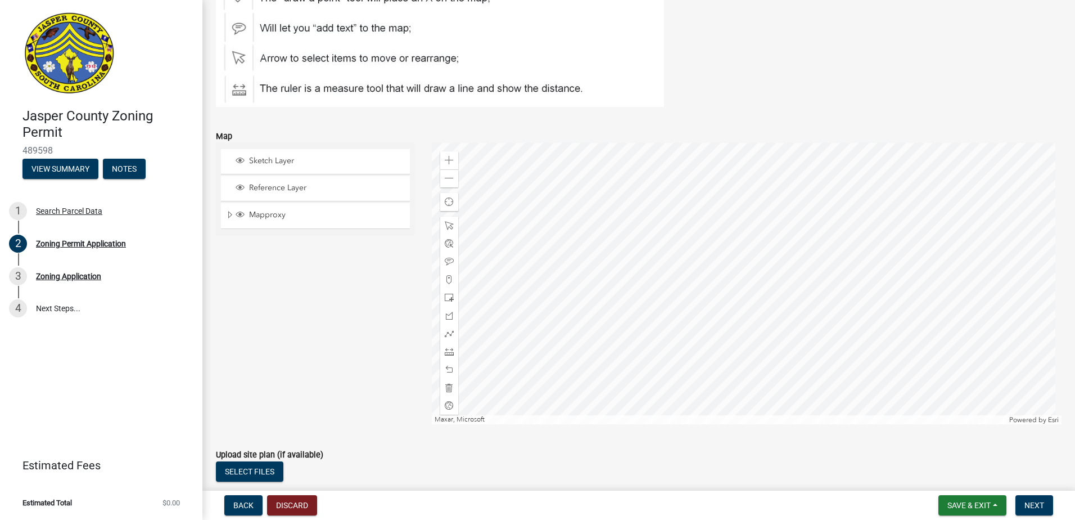
scroll to position [1799, 0]
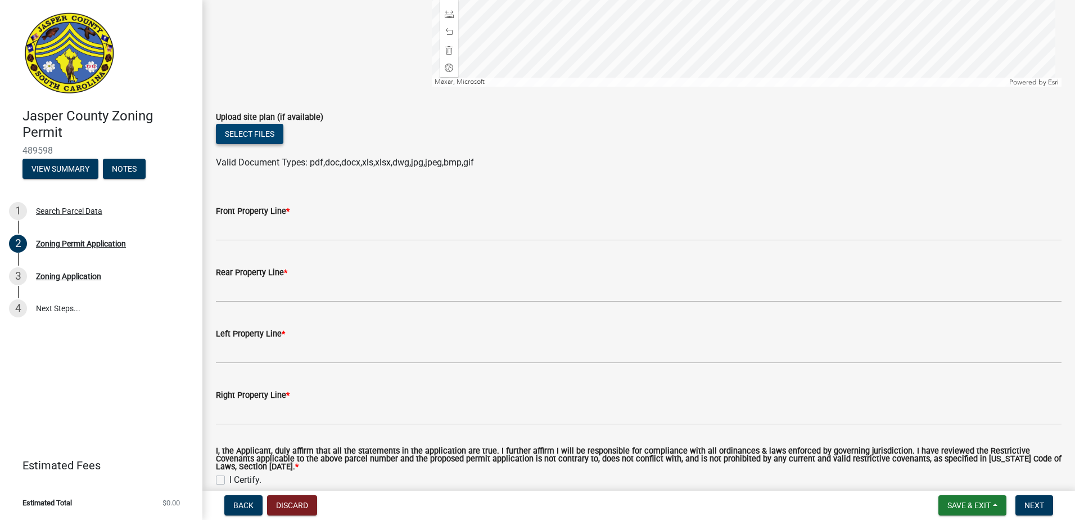
type textarea "detached 1 car garage"
click at [259, 132] on button "Select files" at bounding box center [249, 134] width 67 height 20
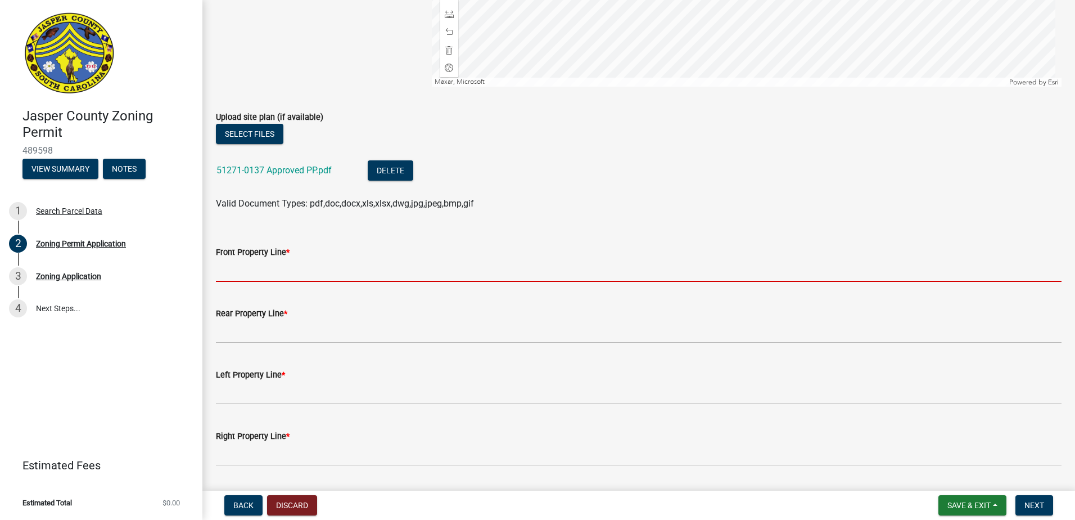
click at [264, 272] on input "Front Property Line *" at bounding box center [639, 270] width 846 height 23
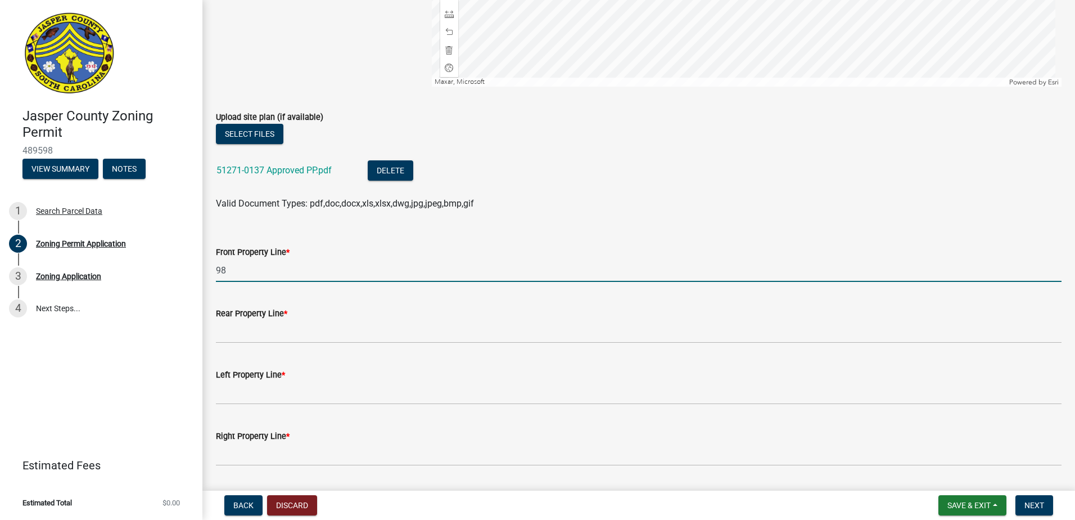
type input "98"
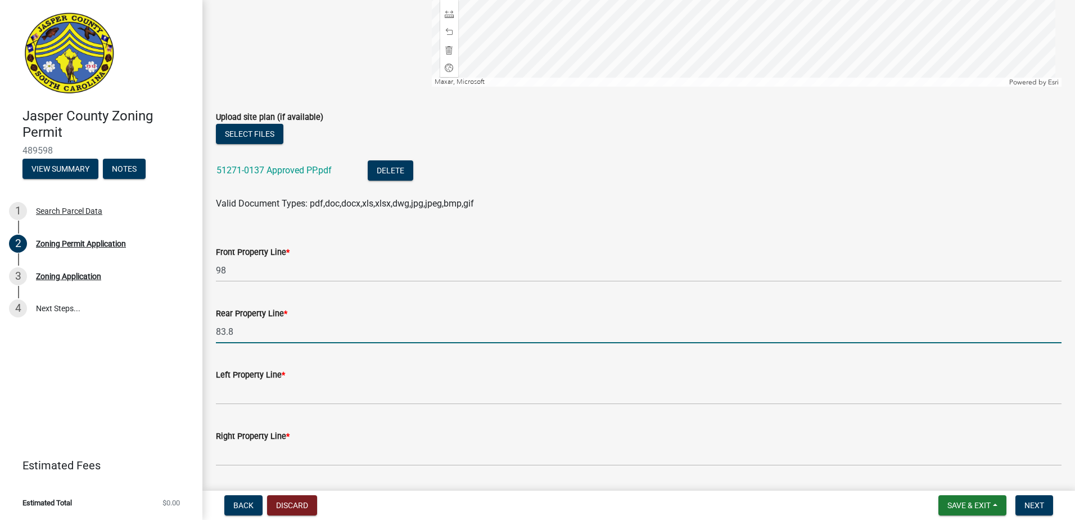
type input "83.8"
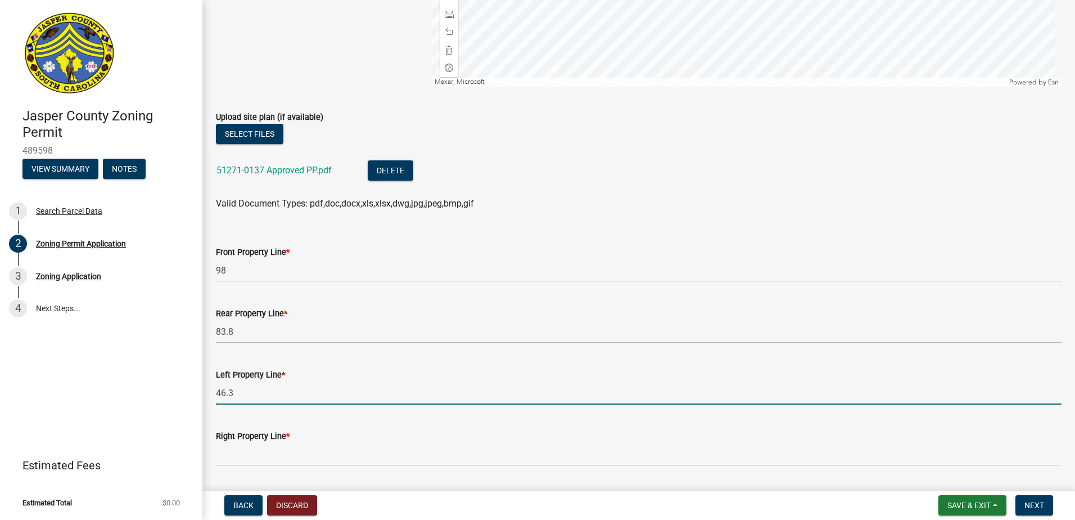
type input "46.3"
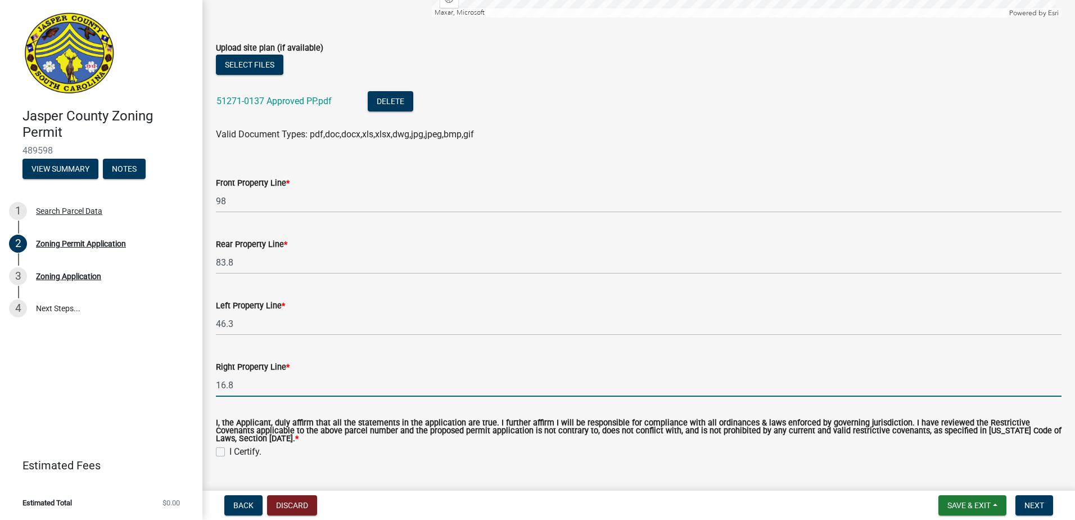
scroll to position [2067, 0]
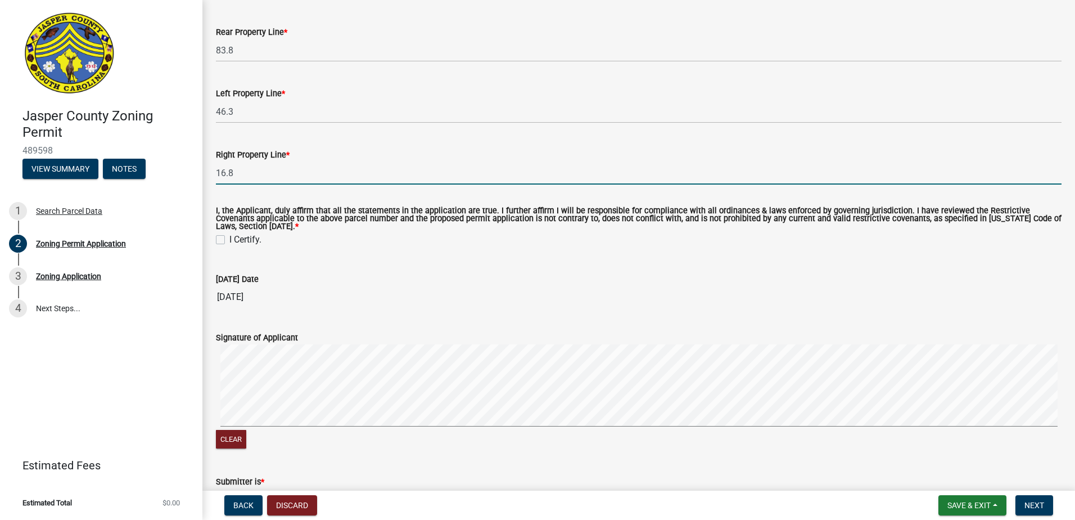
type input "16.8"
click at [229, 237] on label "I Certify." at bounding box center [245, 239] width 32 height 13
click at [229, 237] on input "I Certify." at bounding box center [232, 236] width 7 height 7
checkbox input "true"
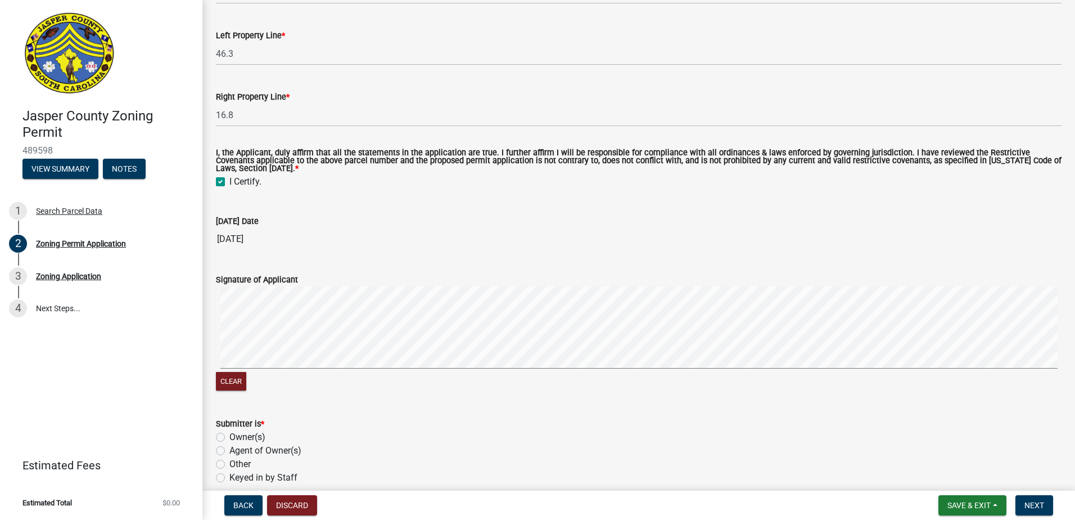
scroll to position [2178, 0]
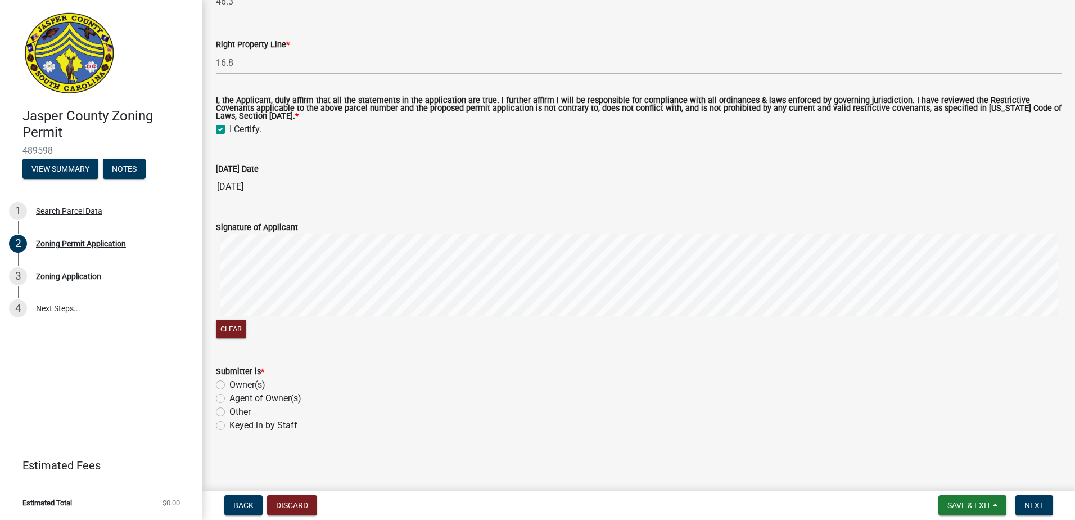
click at [229, 394] on label "Agent of Owner(s)" at bounding box center [265, 397] width 72 height 13
click at [229, 394] on input "Agent of Owner(s)" at bounding box center [232, 394] width 7 height 7
radio input "true"
click at [1041, 501] on span "Next" at bounding box center [1035, 504] width 20 height 9
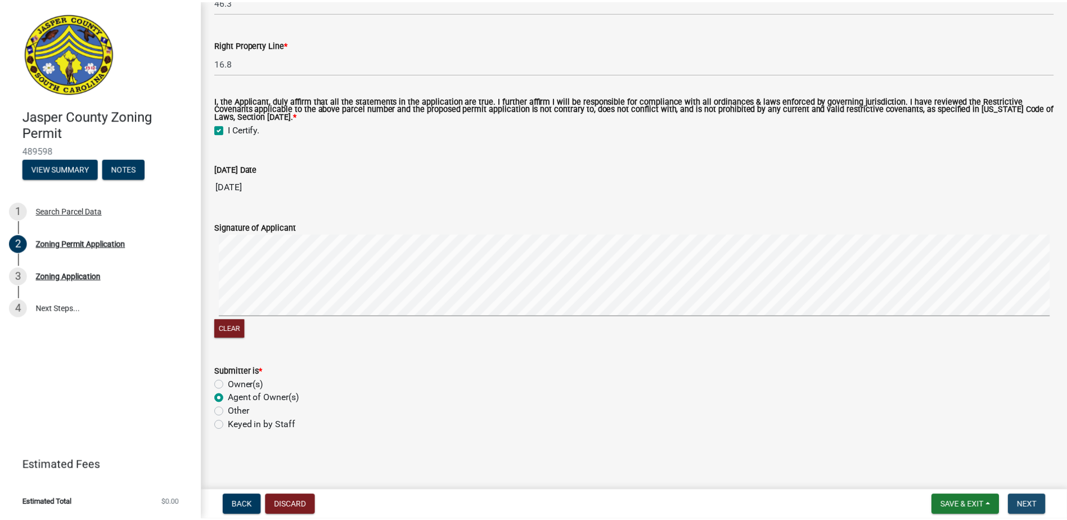
scroll to position [0, 0]
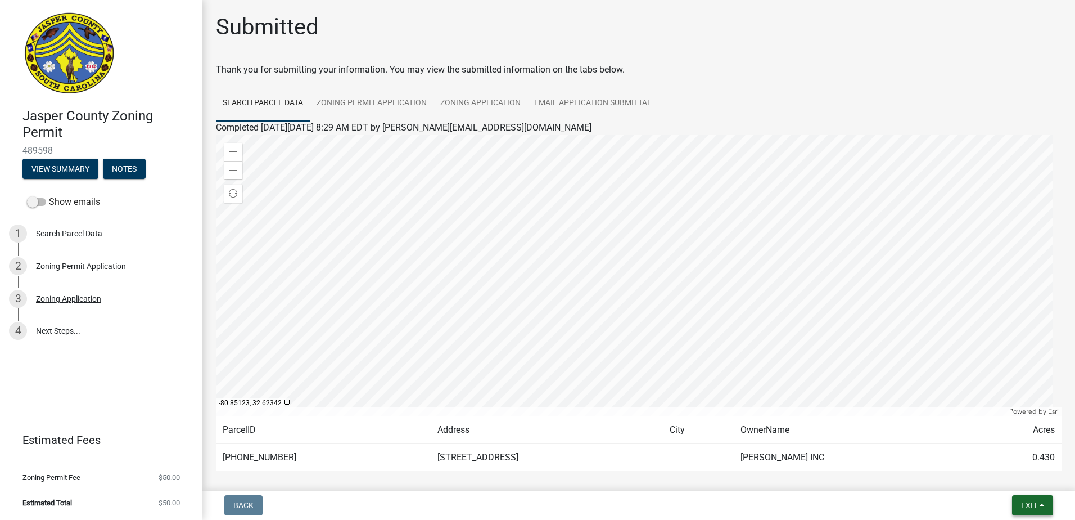
click at [1031, 506] on span "Exit" at bounding box center [1029, 504] width 16 height 9
click at [991, 473] on button "Save & Exit" at bounding box center [1008, 475] width 90 height 27
